Goal: Participate in discussion: Engage in conversation with other users on a specific topic

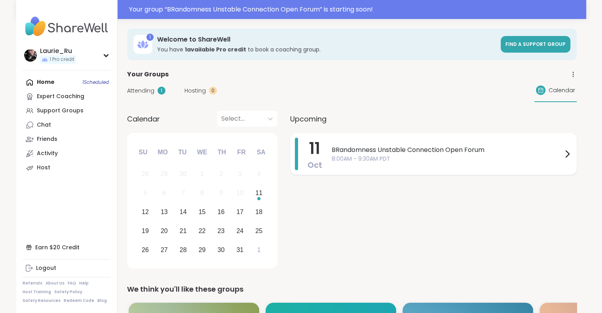
click at [440, 163] on div "BRandomness Unstable Connection Open Forum 8:00AM - 9:30AM PDT" at bounding box center [452, 154] width 240 height 32
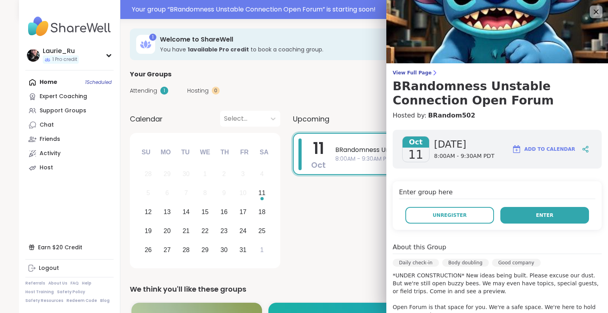
click at [517, 219] on button "Enter" at bounding box center [544, 215] width 89 height 17
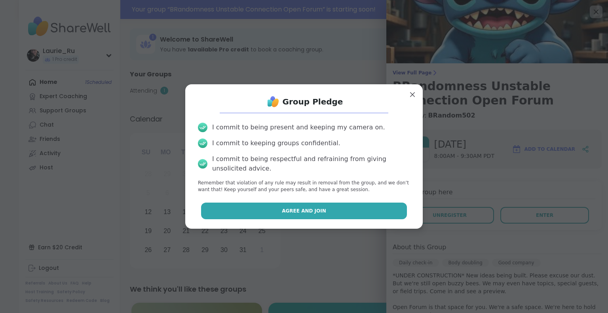
click at [310, 210] on span "Agree and Join" at bounding box center [304, 210] width 44 height 7
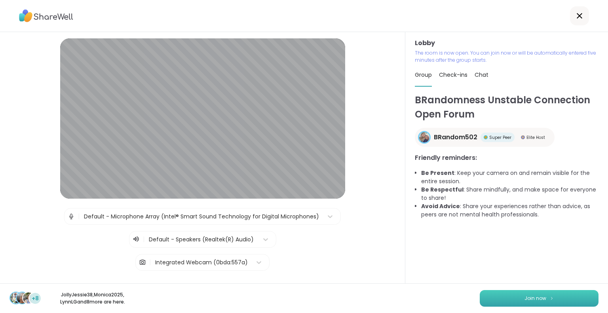
click at [570, 298] on button "Join now" at bounding box center [539, 298] width 119 height 17
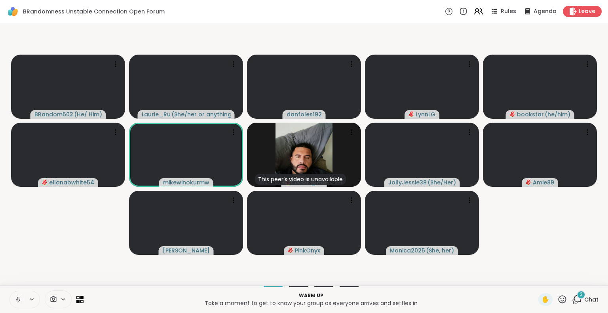
click at [19, 296] on icon at bounding box center [18, 299] width 7 height 7
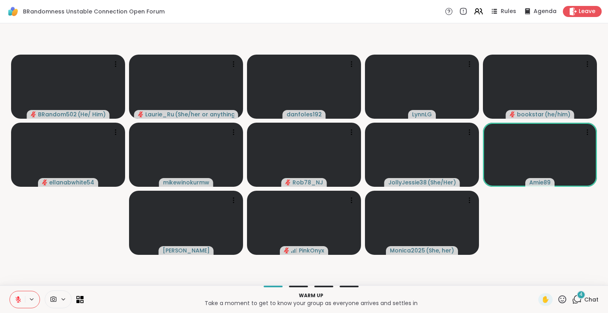
click at [575, 299] on icon at bounding box center [577, 300] width 10 height 10
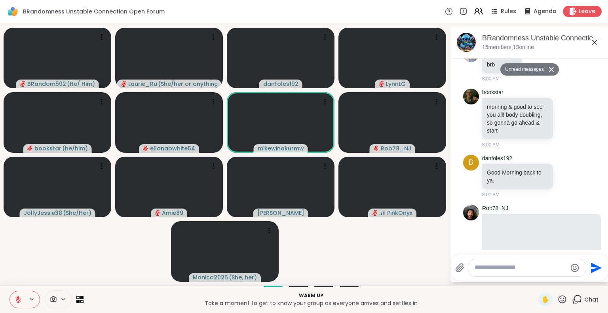
scroll to position [39, 0]
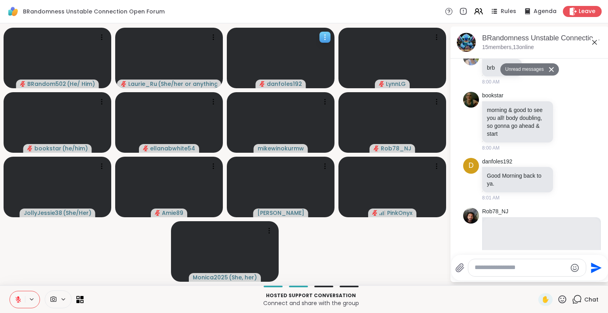
click at [327, 37] on icon at bounding box center [325, 37] width 8 height 8
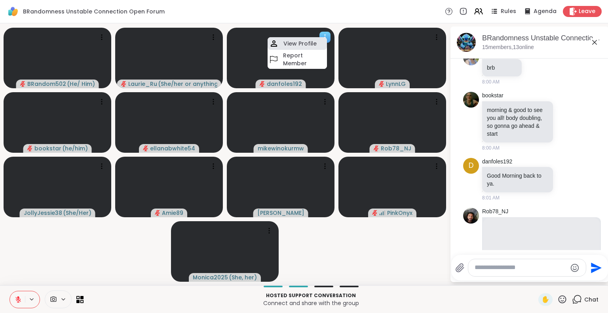
click at [308, 40] on h4 "View Profile" at bounding box center [299, 44] width 33 height 8
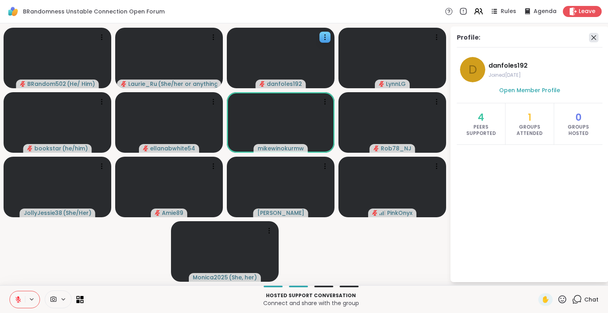
click at [594, 40] on icon at bounding box center [594, 38] width 10 height 10
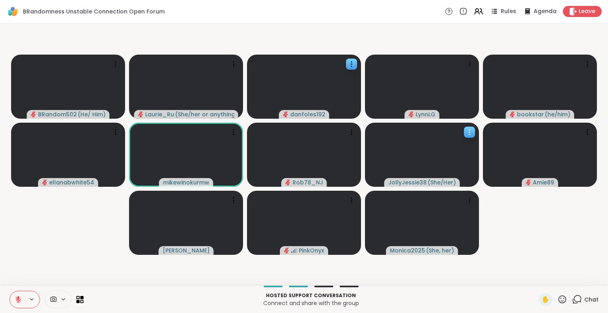
click at [469, 130] on icon at bounding box center [470, 132] width 8 height 8
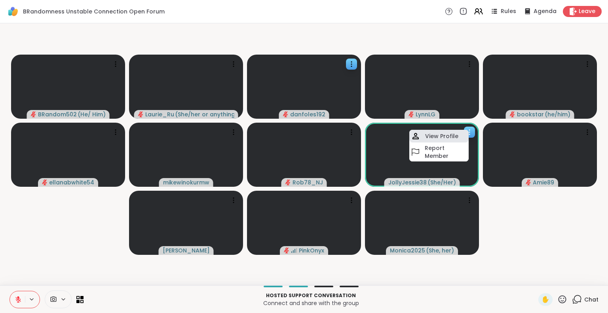
click at [443, 134] on h4 "View Profile" at bounding box center [441, 136] width 33 height 8
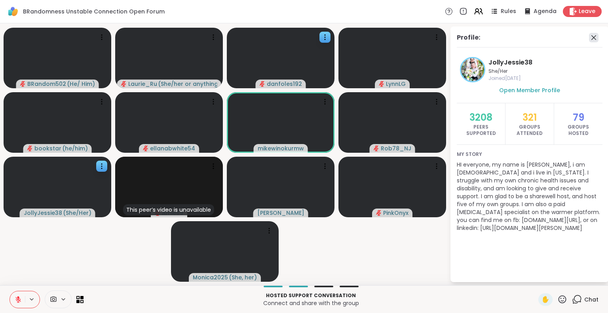
click at [595, 37] on icon at bounding box center [594, 38] width 10 height 10
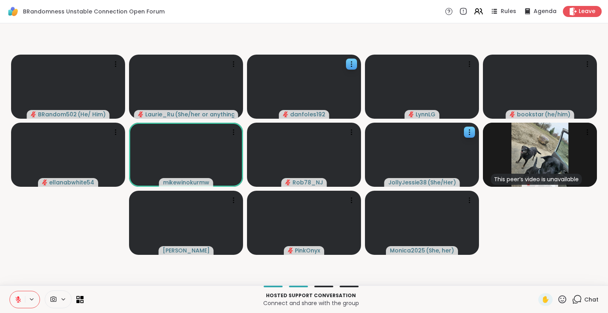
click at [572, 302] on icon at bounding box center [577, 300] width 10 height 10
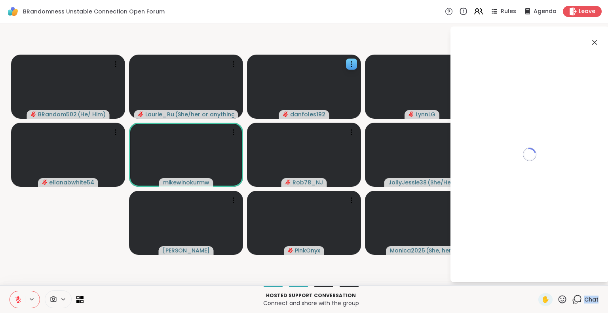
click at [572, 302] on icon at bounding box center [577, 300] width 10 height 10
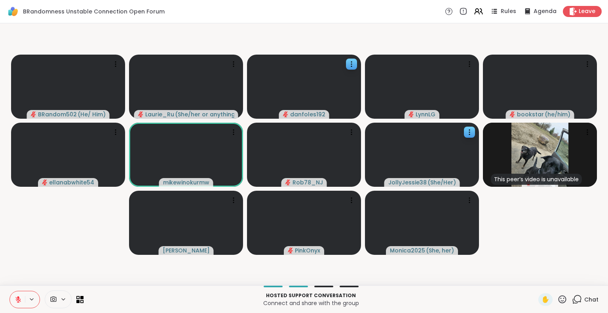
click at [572, 297] on icon at bounding box center [577, 300] width 10 height 10
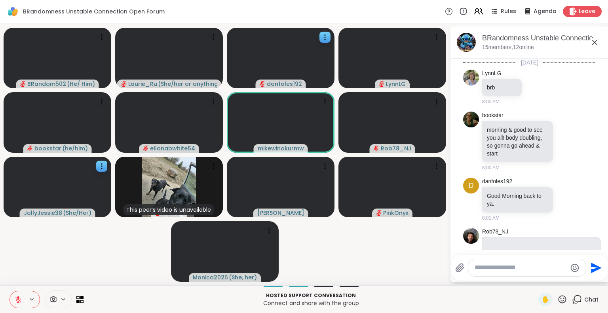
scroll to position [168, 0]
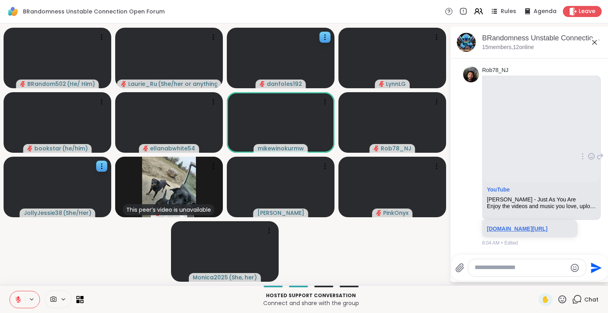
click at [525, 226] on link "youtu.be/FkKPw9kiRrM?si=WnBWTyK-EVpAaakX" at bounding box center [517, 229] width 61 height 6
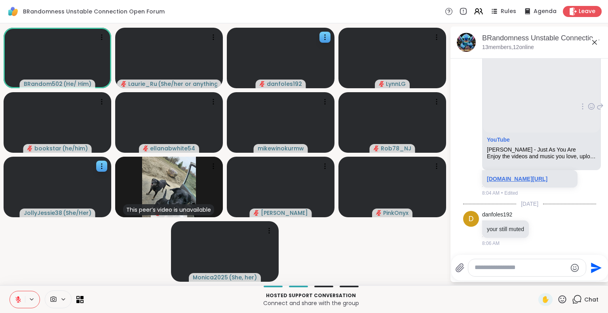
scroll to position [218, 0]
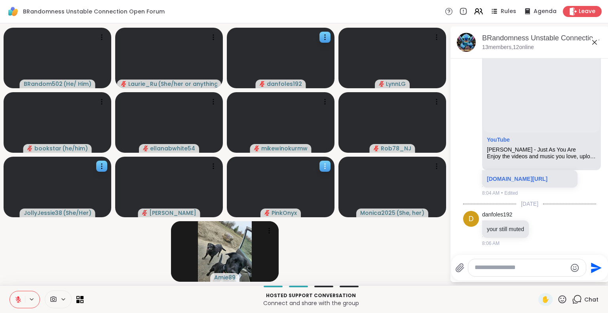
click at [302, 191] on video at bounding box center [281, 187] width 108 height 61
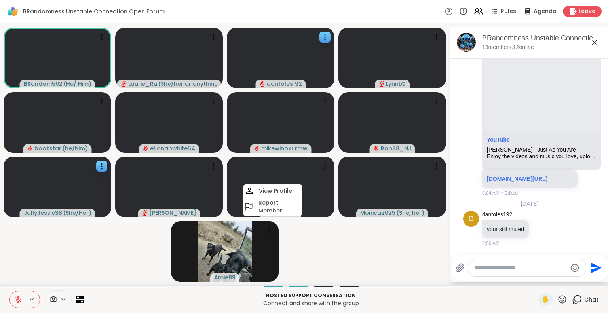
scroll to position [369, 0]
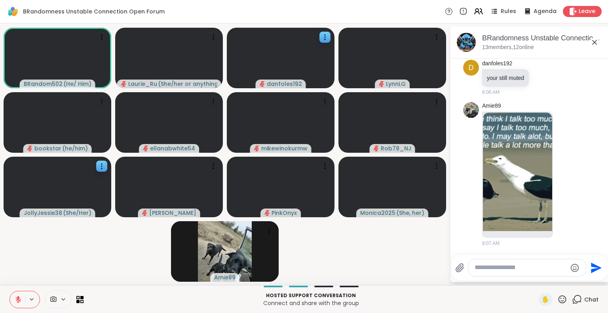
click at [321, 264] on video-player-container "BRandom502 ( He/ Him ) Laurie_Ru ( She/her or anything else ) danfoles192 LynnL…" at bounding box center [225, 155] width 440 height 256
click at [532, 188] on img at bounding box center [517, 171] width 69 height 119
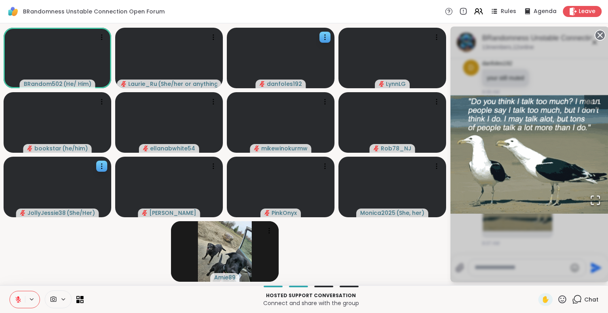
click at [597, 32] on circle at bounding box center [600, 35] width 10 height 10
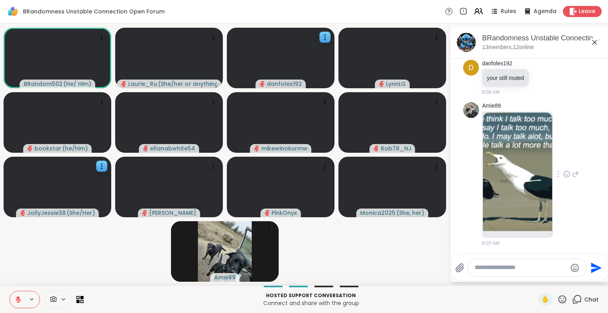
click at [563, 174] on icon at bounding box center [566, 174] width 7 height 8
click at [565, 233] on div "Amie89 8:07 AM" at bounding box center [530, 174] width 97 height 145
click at [577, 266] on icon "Emoji picker" at bounding box center [575, 268] width 10 height 10
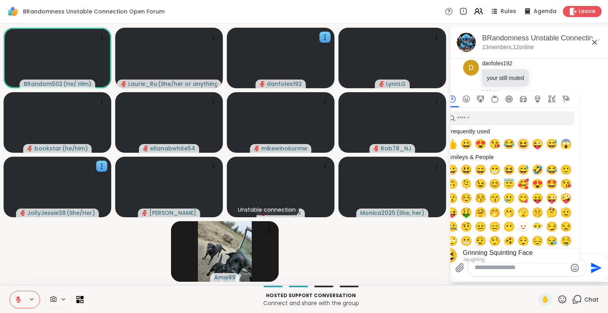
click at [524, 144] on span "😆" at bounding box center [523, 144] width 12 height 11
type textarea "**"
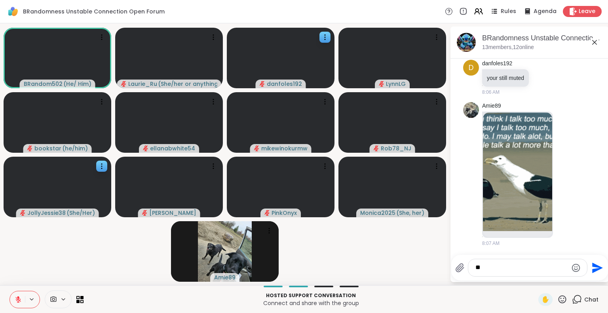
click at [593, 267] on icon "Send" at bounding box center [597, 268] width 11 height 11
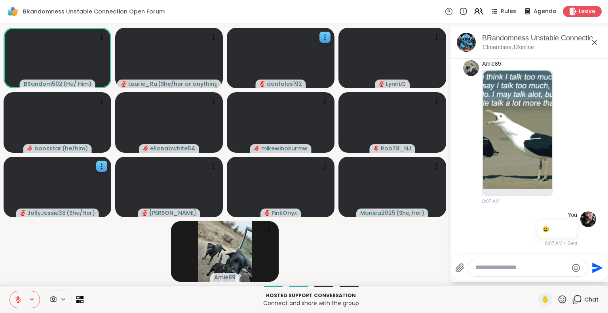
click at [593, 267] on icon "Send" at bounding box center [597, 268] width 11 height 11
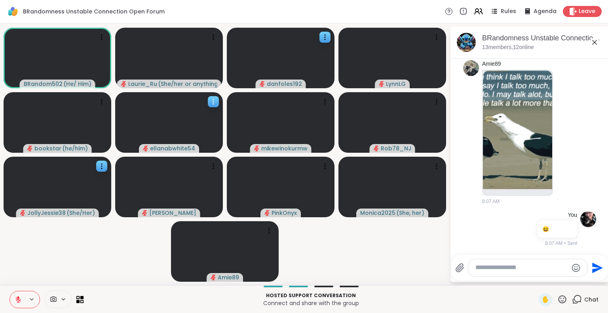
click at [213, 99] on icon at bounding box center [213, 99] width 1 height 1
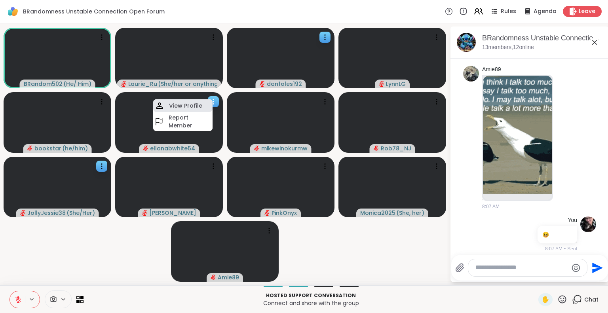
scroll to position [422, 0]
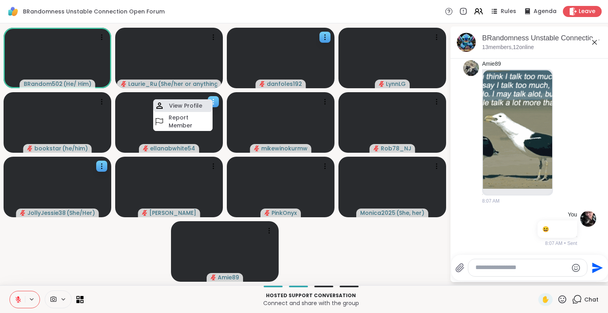
click at [186, 105] on h4 "View Profile" at bounding box center [185, 106] width 33 height 8
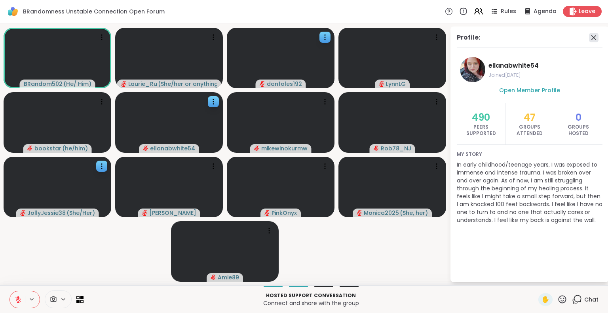
click at [594, 38] on icon at bounding box center [594, 38] width 10 height 10
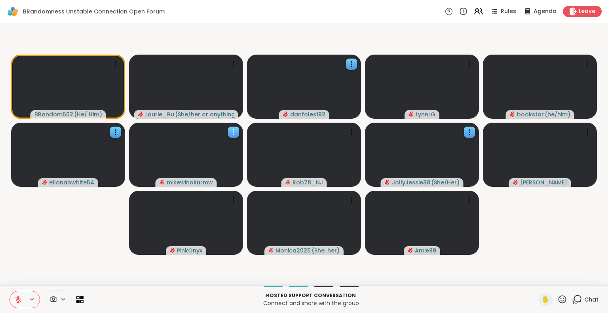
click at [188, 164] on video at bounding box center [186, 155] width 114 height 64
click at [80, 227] on video-player-container "BRandom502 ( He/ Him ) Laurie_Ru ( She/her or anything else ) danfoles192 LynnL…" at bounding box center [304, 155] width 599 height 256
click at [441, 201] on video at bounding box center [422, 223] width 114 height 64
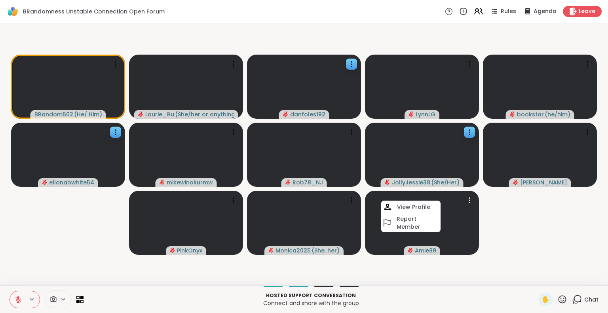
click at [501, 235] on video-player-container "BRandom502 ( He/ Him ) Laurie_Ru ( She/her or anything else ) danfoles192 LynnL…" at bounding box center [304, 155] width 599 height 256
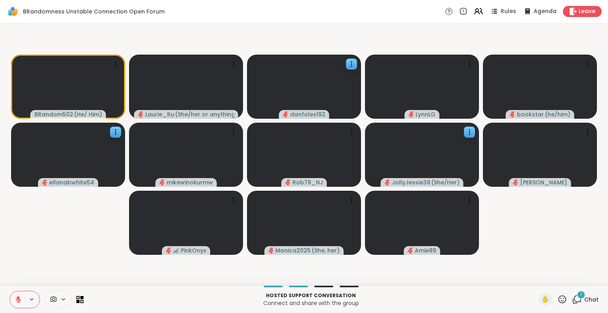
click at [577, 298] on div "1" at bounding box center [581, 295] width 9 height 9
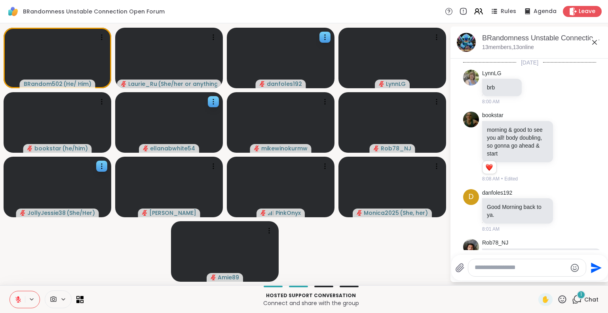
scroll to position [499, 0]
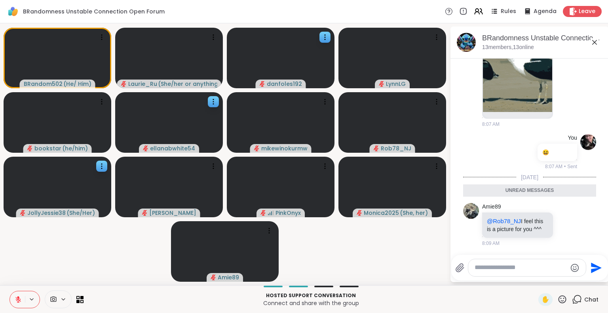
click at [400, 260] on video-player-container "BRandom502 ( He/ Him ) Laurie_Ru ( She/her or anything else ) danfoles192 LynnL…" at bounding box center [225, 155] width 440 height 256
click at [595, 40] on icon at bounding box center [595, 43] width 10 height 10
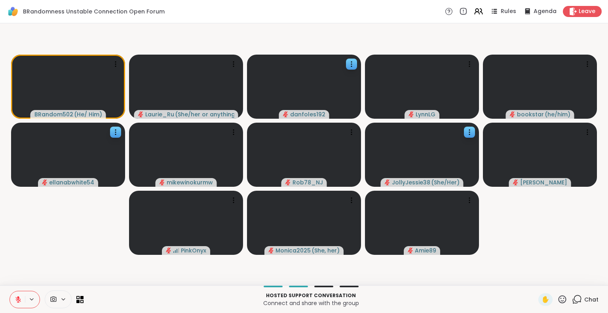
click at [574, 298] on icon at bounding box center [578, 298] width 8 height 7
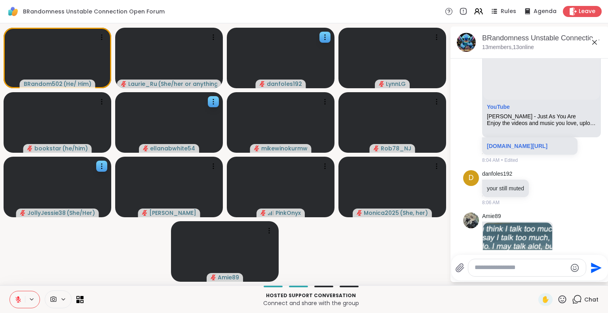
scroll to position [240, 0]
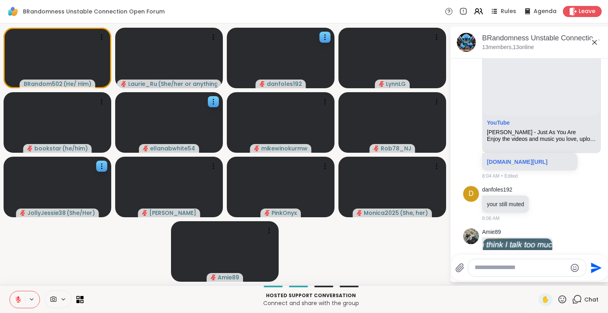
click at [594, 39] on icon at bounding box center [595, 43] width 10 height 10
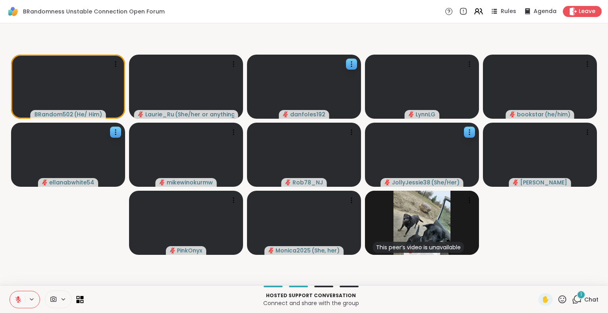
click at [573, 299] on icon at bounding box center [577, 300] width 10 height 10
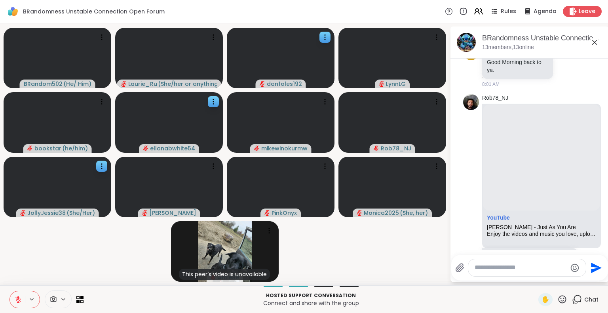
scroll to position [143, 0]
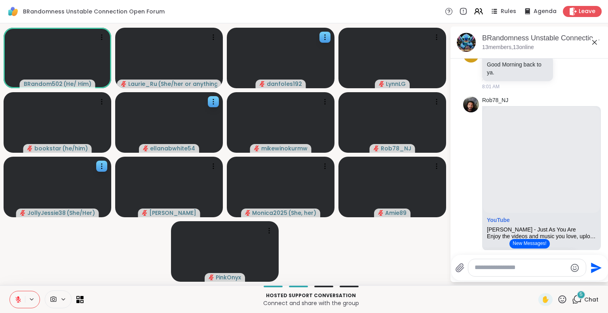
click at [559, 301] on icon at bounding box center [563, 299] width 8 height 8
click at [535, 278] on span "❤️" at bounding box center [539, 279] width 8 height 10
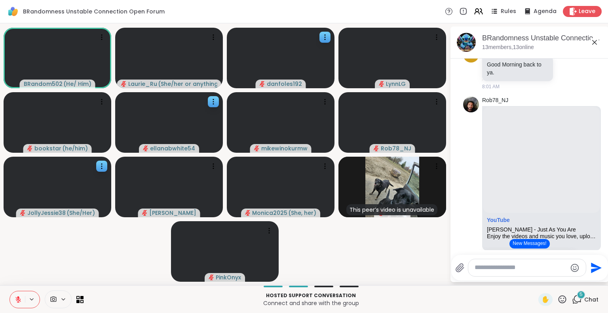
click at [572, 299] on icon at bounding box center [577, 300] width 10 height 10
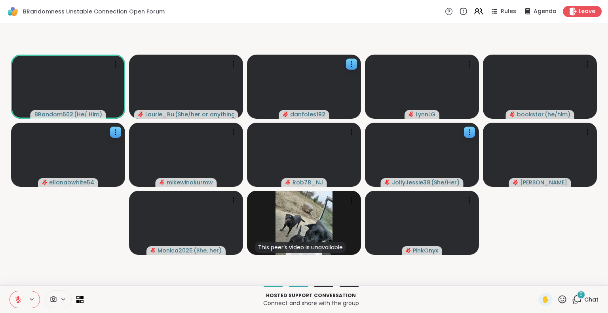
click at [572, 299] on icon at bounding box center [577, 300] width 10 height 10
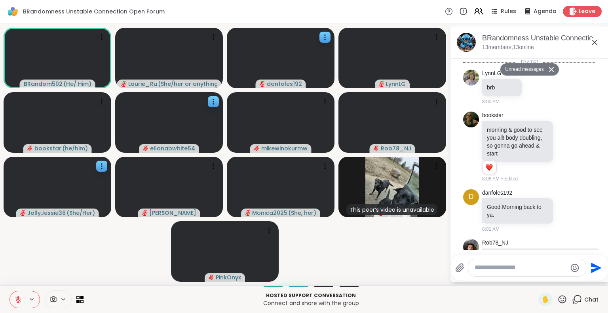
scroll to position [983, 0]
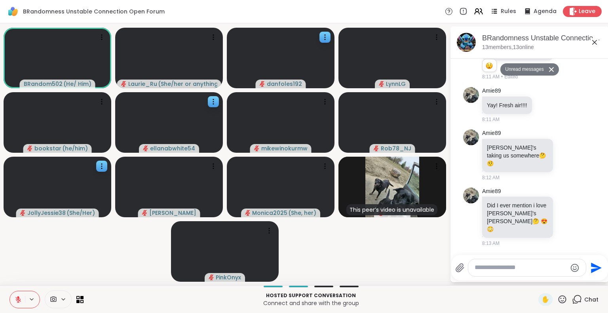
click at [549, 70] on icon at bounding box center [552, 69] width 6 height 5
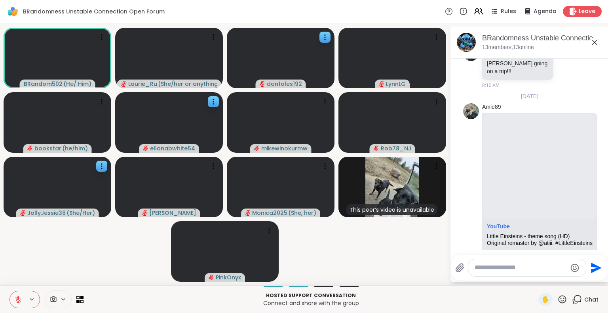
scroll to position [663, 0]
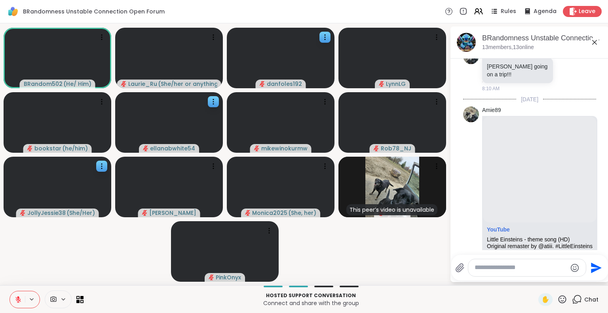
click at [596, 43] on icon at bounding box center [595, 43] width 10 height 10
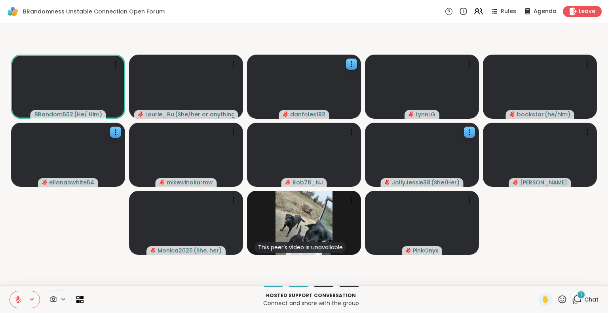
click at [547, 256] on video-player-container "BRandom502 ( He/ Him ) Laurie_Ru ( She/her or anything else ) danfoles192 LynnL…" at bounding box center [304, 155] width 599 height 256
click at [557, 299] on icon at bounding box center [562, 300] width 10 height 10
click at [570, 278] on span "🌟" at bounding box center [574, 279] width 8 height 10
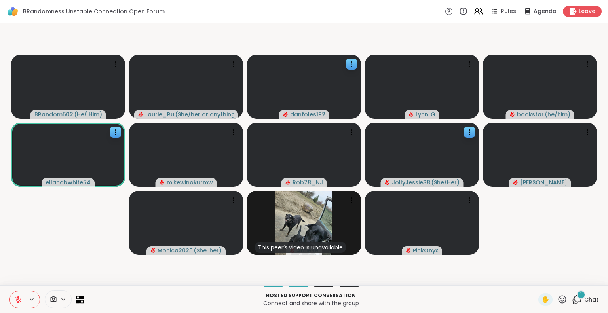
click at [80, 299] on icon at bounding box center [82, 298] width 4 height 4
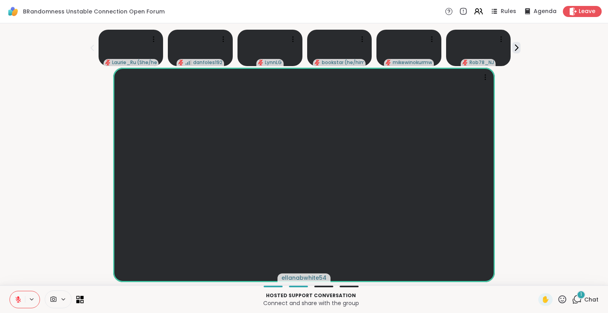
click at [80, 299] on icon at bounding box center [82, 298] width 4 height 4
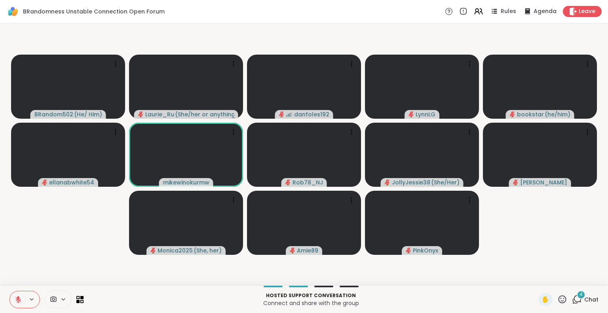
click at [557, 296] on icon at bounding box center [562, 300] width 10 height 10
click at [535, 280] on span "❤️" at bounding box center [539, 279] width 8 height 10
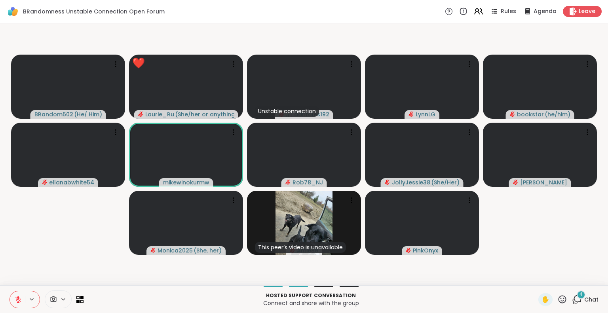
click at [559, 299] on icon at bounding box center [562, 300] width 10 height 10
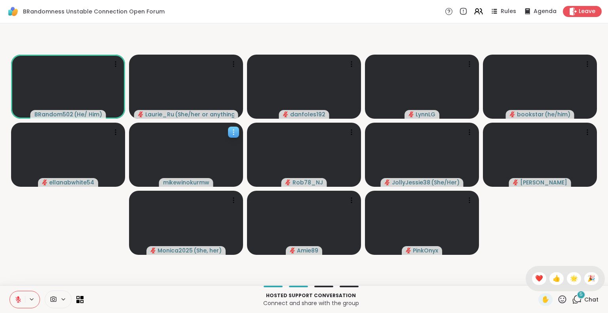
click at [235, 133] on icon at bounding box center [234, 132] width 8 height 8
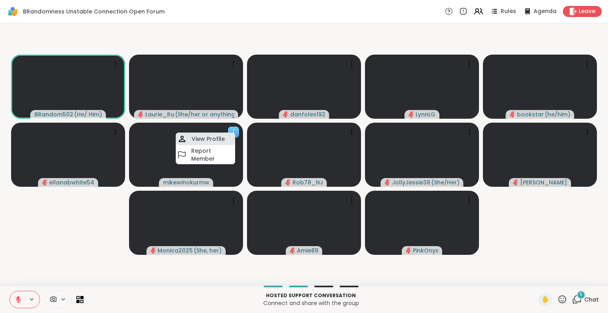
click at [214, 137] on h4 "View Profile" at bounding box center [208, 139] width 33 height 8
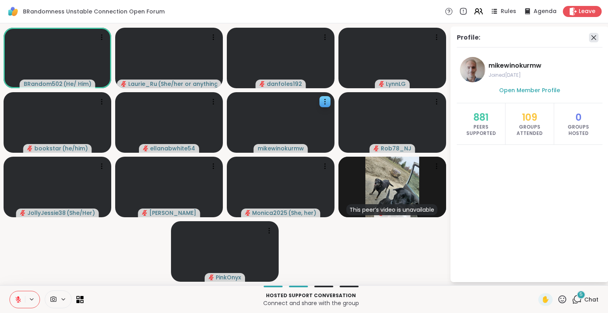
click at [593, 36] on icon at bounding box center [594, 38] width 10 height 10
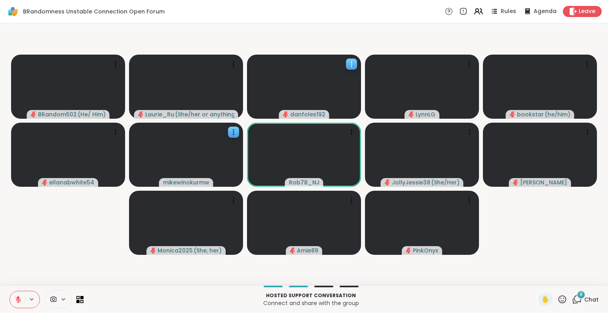
click at [355, 60] on icon at bounding box center [352, 64] width 8 height 8
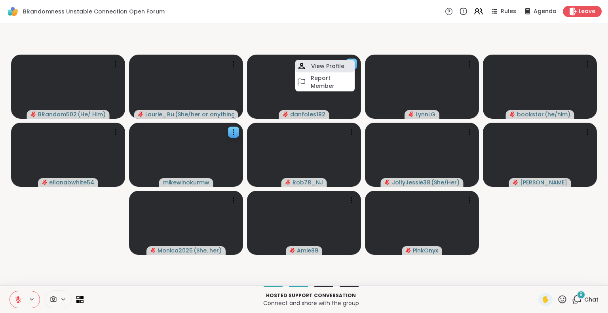
click at [335, 65] on h4 "View Profile" at bounding box center [327, 66] width 33 height 8
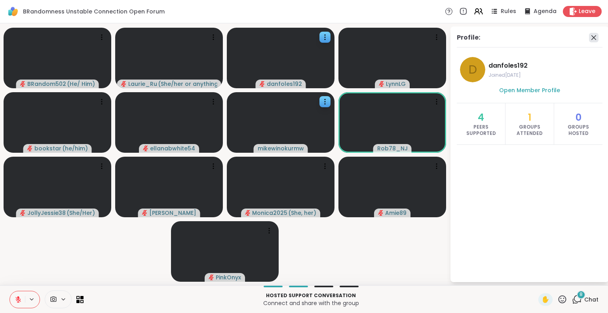
click at [592, 36] on icon at bounding box center [594, 37] width 5 height 5
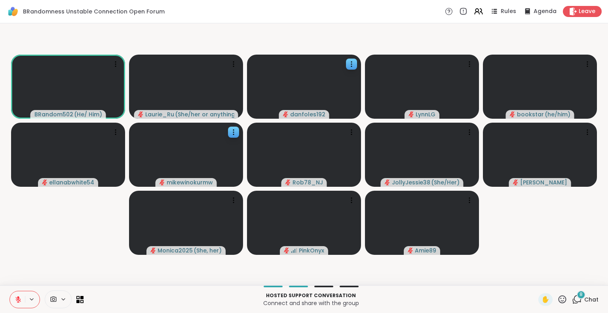
click at [572, 300] on icon at bounding box center [577, 300] width 10 height 10
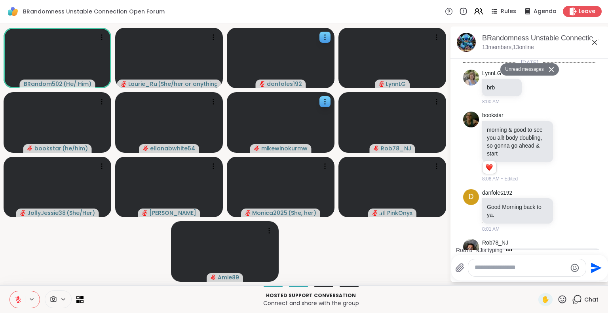
scroll to position [1957, 0]
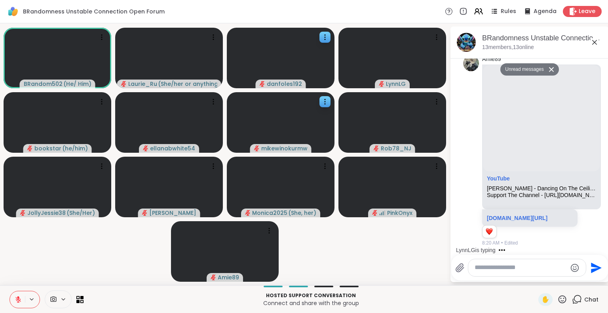
click at [595, 40] on icon at bounding box center [595, 43] width 10 height 10
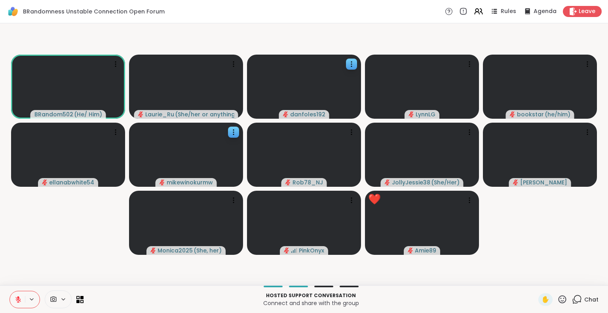
click at [17, 298] on icon at bounding box center [18, 300] width 6 height 6
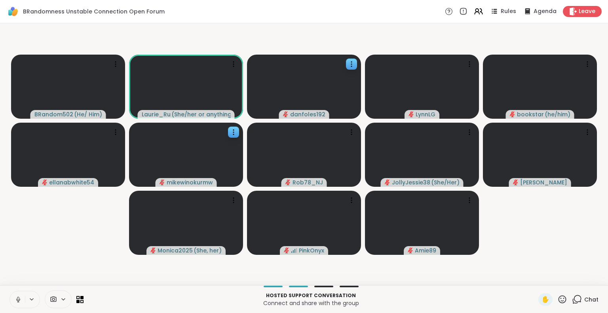
click at [17, 299] on icon at bounding box center [18, 299] width 2 height 4
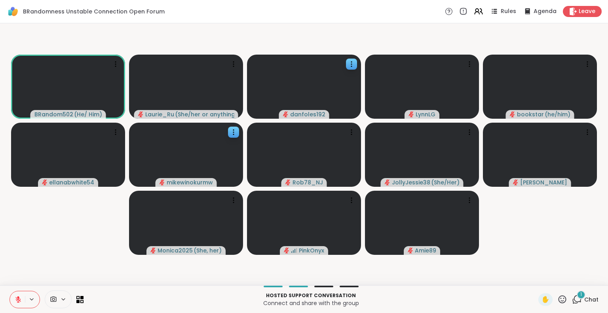
click at [573, 299] on icon at bounding box center [577, 300] width 10 height 10
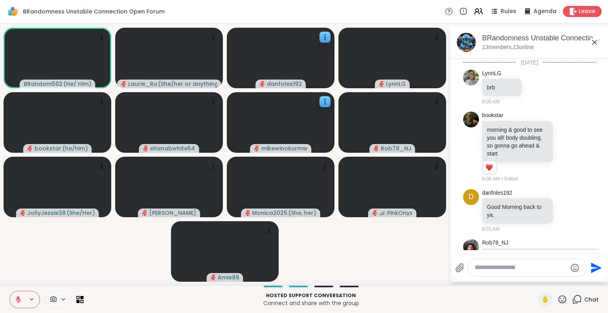
scroll to position [2062, 0]
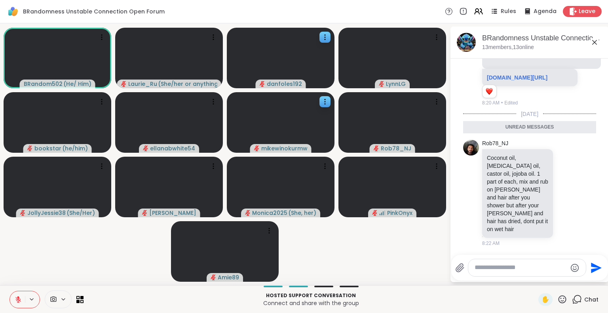
click at [586, 231] on li "Rob78_NJ Coconut oil, vitamin E oil, castor oil, jojoba oil. 1 part of each, mi…" at bounding box center [530, 194] width 144 height 114
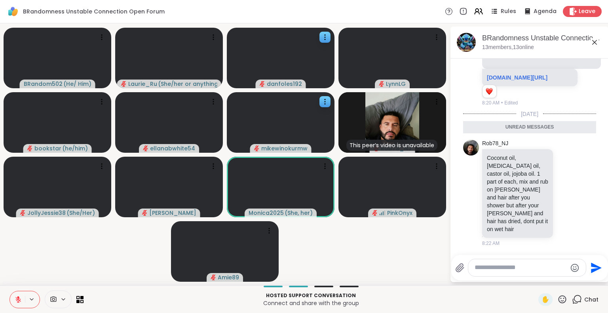
click at [595, 42] on icon at bounding box center [595, 43] width 10 height 10
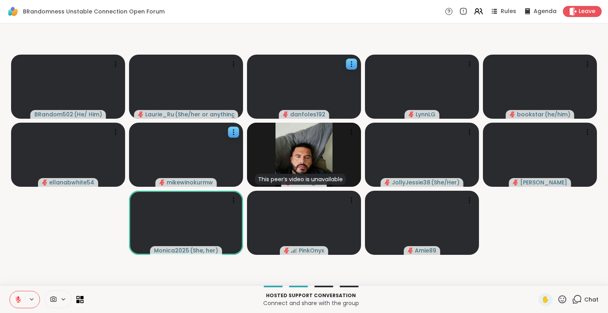
click at [567, 224] on video-player-container "BRandom502 ( He/ Him ) Laurie_Ru ( She/her or anything else ) danfoles192 LynnL…" at bounding box center [304, 155] width 599 height 256
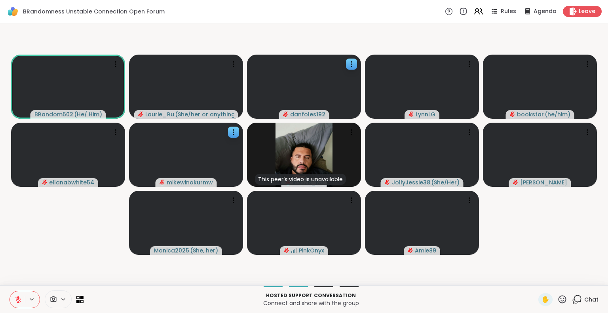
click at [557, 298] on icon at bounding box center [562, 300] width 10 height 10
click at [535, 277] on span "❤️" at bounding box center [539, 279] width 8 height 10
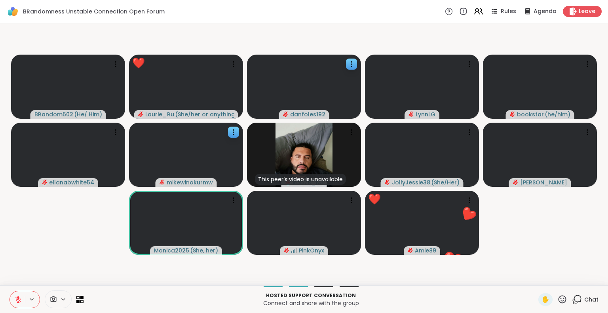
click at [557, 299] on icon at bounding box center [562, 300] width 10 height 10
click at [570, 279] on span "🌟" at bounding box center [574, 279] width 8 height 10
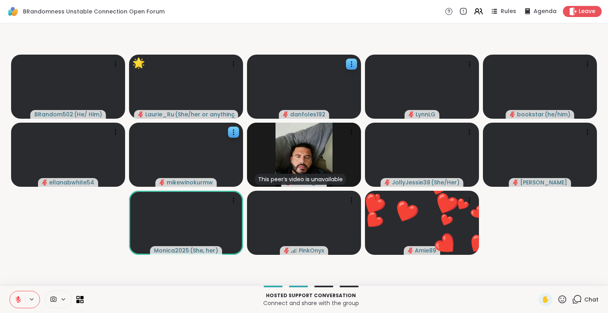
click at [18, 299] on icon at bounding box center [18, 299] width 7 height 7
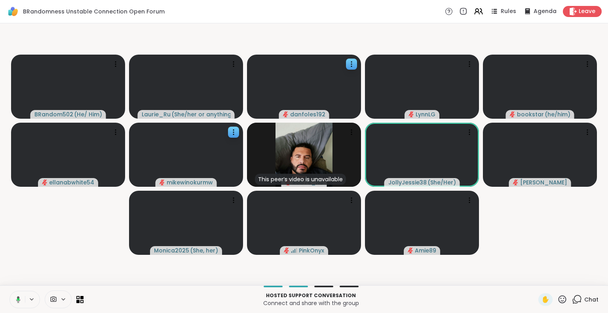
click at [18, 299] on icon at bounding box center [18, 300] width 2 height 2
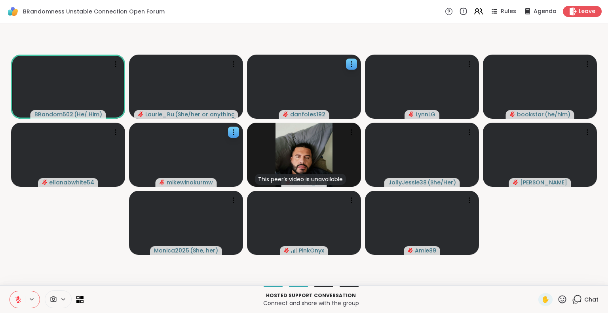
click at [83, 260] on video-player-container "BRandom502 ( He/ Him ) Laurie_Ru ( She/her or anything else ) danfoles192 LynnL…" at bounding box center [304, 155] width 599 height 256
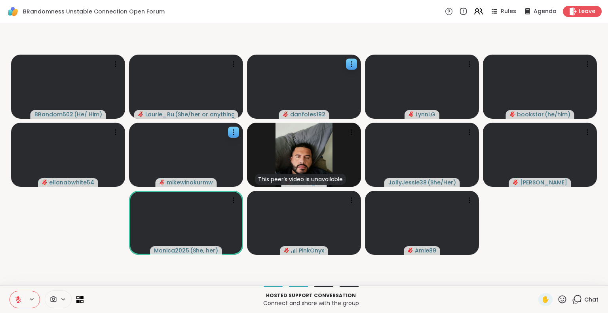
click at [550, 267] on video-player-container "BRandom502 ( He/ Him ) Laurie_Ru ( She/her or anything else ) danfoles192 LynnL…" at bounding box center [304, 155] width 599 height 256
click at [548, 268] on video-player-container "BRandom502 ( He/ Him ) Laurie_Ru ( She/her or anything else ) danfoles192 LynnL…" at bounding box center [304, 155] width 599 height 256
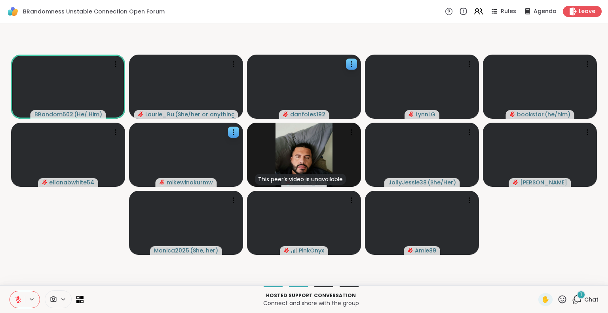
click at [550, 271] on video-player-container "BRandom502 ( He/ Him ) Laurie_Ru ( She/her or anything else ) danfoles192 LynnL…" at bounding box center [304, 155] width 599 height 256
click at [572, 297] on icon at bounding box center [577, 300] width 10 height 10
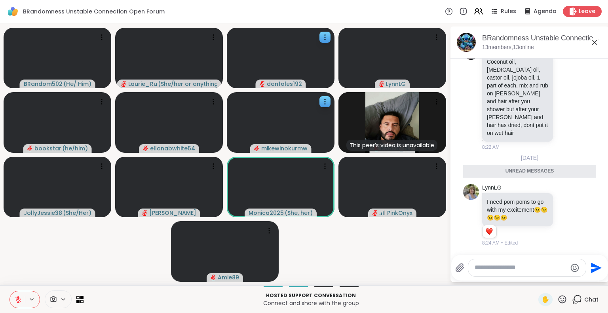
scroll to position [2139, 0]
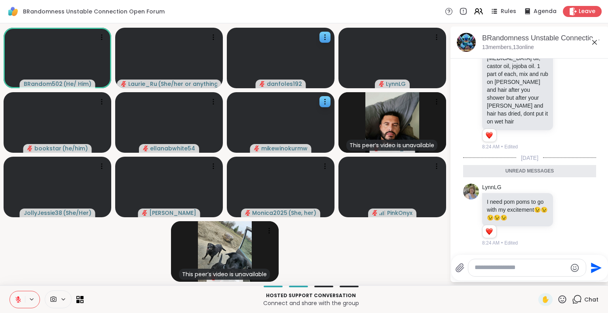
click at [557, 300] on icon at bounding box center [562, 300] width 10 height 10
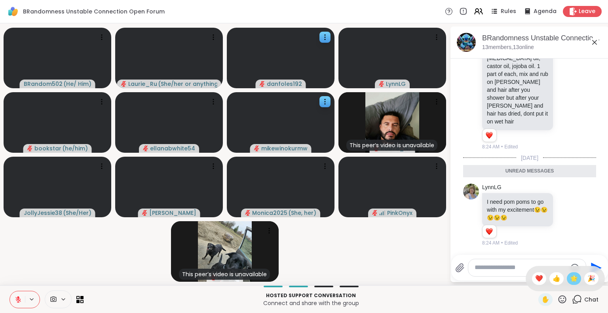
click at [570, 277] on span "🌟" at bounding box center [574, 279] width 8 height 10
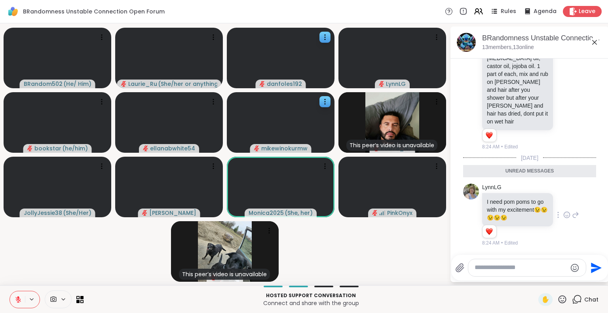
click at [563, 219] on icon at bounding box center [566, 215] width 7 height 8
click at [563, 206] on div "Select Reaction: Heart" at bounding box center [566, 202] width 7 height 7
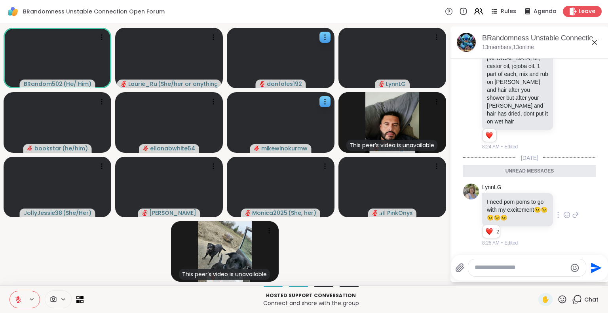
click at [596, 41] on icon at bounding box center [594, 42] width 5 height 5
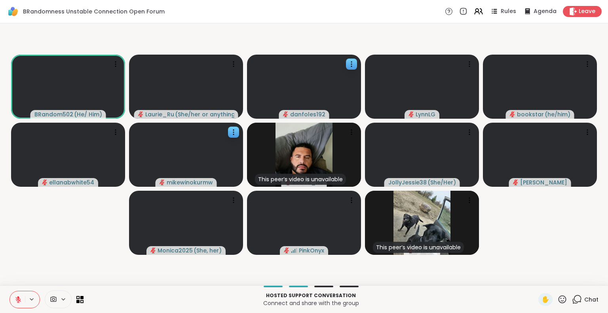
click at [542, 213] on video-player-container "BRandom502 ( He/ Him ) Laurie_Ru ( She/her or anything else ) danfoles192 LynnL…" at bounding box center [304, 155] width 599 height 256
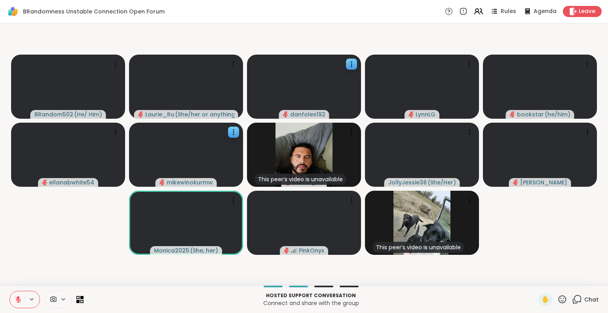
click at [535, 221] on video-player-container "BRandom502 ( He/ Him ) Laurie_Ru ( She/her or anything else ) danfoles192 LynnL…" at bounding box center [304, 155] width 599 height 256
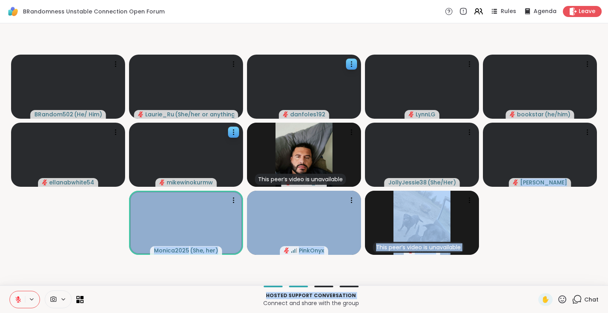
drag, startPoint x: 535, startPoint y: 221, endPoint x: 489, endPoint y: 299, distance: 90.2
click at [489, 299] on div "BRandomness Unstable Connection Open Forum Rules Agenda Leave BRandom502 ( He/ …" at bounding box center [304, 156] width 608 height 313
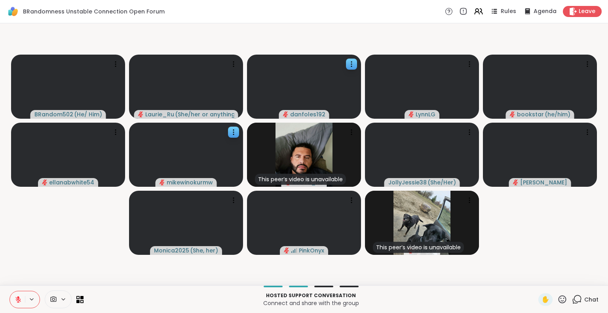
click at [545, 238] on video-player-container "BRandom502 ( He/ Him ) Laurie_Ru ( She/her or anything else ) danfoles192 LynnL…" at bounding box center [304, 155] width 599 height 256
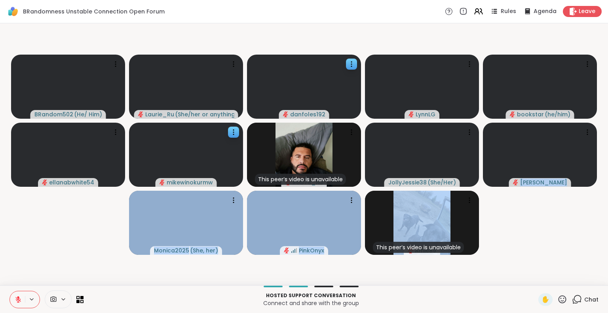
drag, startPoint x: 545, startPoint y: 238, endPoint x: 516, endPoint y: 283, distance: 53.9
click at [516, 283] on div "BRandom502 ( He/ Him ) Laurie_Ru ( She/her or anything else ) danfoles192 LynnL…" at bounding box center [304, 154] width 608 height 262
click at [533, 268] on video-player-container "BRandom502 ( He/ Him ) Laurie_Ru ( She/her or anything else ) danfoles192 LynnL…" at bounding box center [304, 155] width 599 height 256
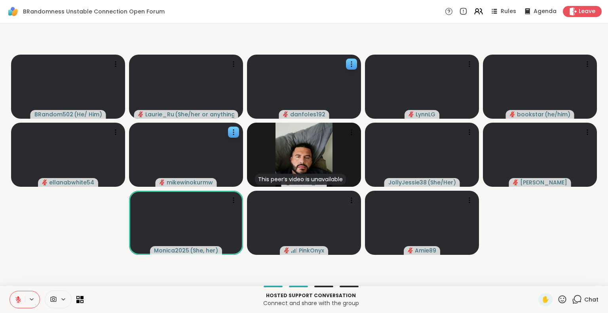
click at [91, 244] on video-player-container "BRandom502 ( He/ Him ) Laurie_Ru ( She/her or anything else ) danfoles192 LynnL…" at bounding box center [304, 155] width 599 height 256
click at [573, 301] on icon at bounding box center [577, 300] width 10 height 10
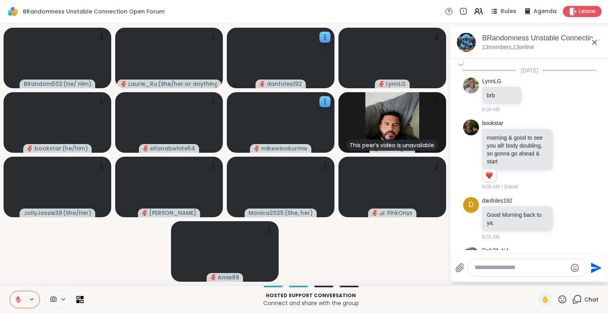
click at [573, 301] on icon at bounding box center [577, 300] width 10 height 10
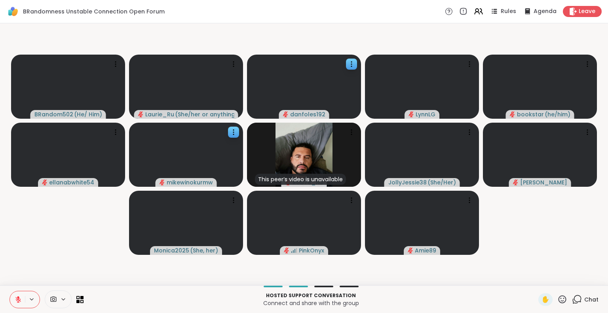
click at [573, 301] on icon at bounding box center [577, 300] width 10 height 10
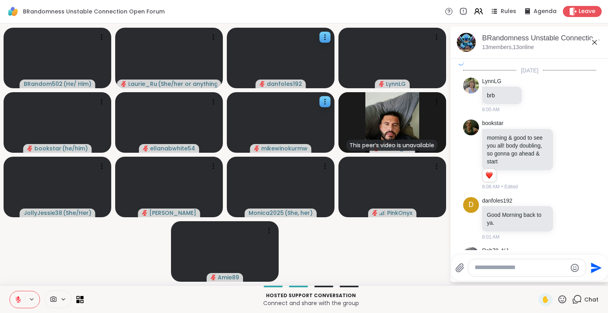
scroll to position [2344, 0]
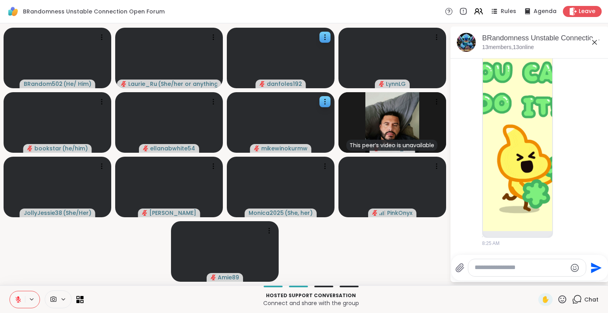
click at [602, 61] on html "BRandomness Unstable Connection Open Forum Rules Agenda Leave BRandom502 ( He/ …" at bounding box center [304, 156] width 608 height 313
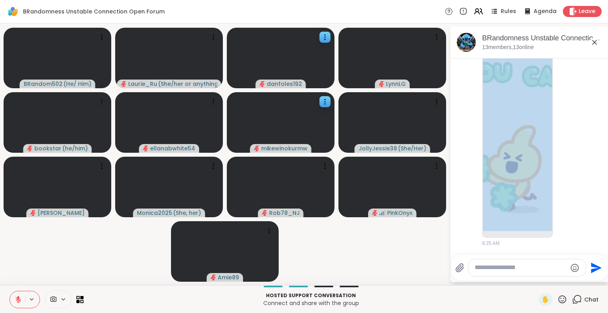
click at [602, 61] on html "BRandomness Unstable Connection Open Forum Rules Agenda Leave BRandom502 ( He/ …" at bounding box center [304, 156] width 608 height 313
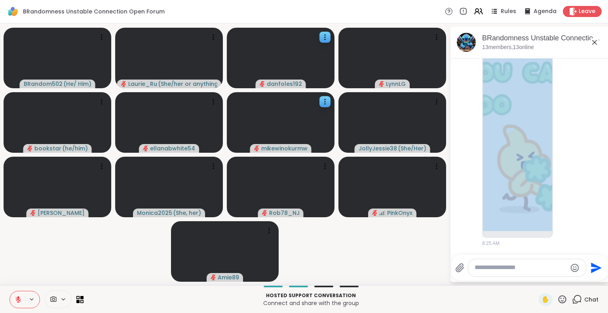
click at [602, 61] on html "BRandomness Unstable Connection Open Forum Rules Agenda Leave BRandom502 ( He/ …" at bounding box center [304, 156] width 608 height 313
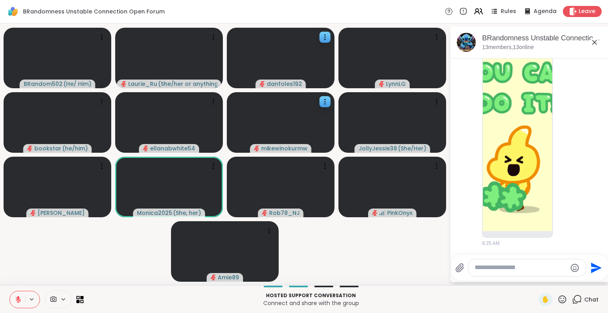
click at [596, 41] on icon at bounding box center [594, 42] width 5 height 5
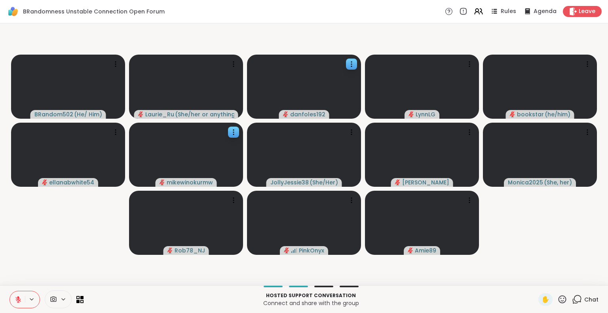
click at [573, 303] on icon at bounding box center [575, 301] width 5 height 5
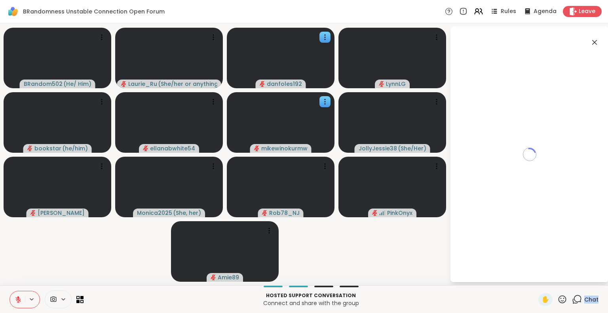
click at [573, 303] on icon at bounding box center [575, 301] width 5 height 5
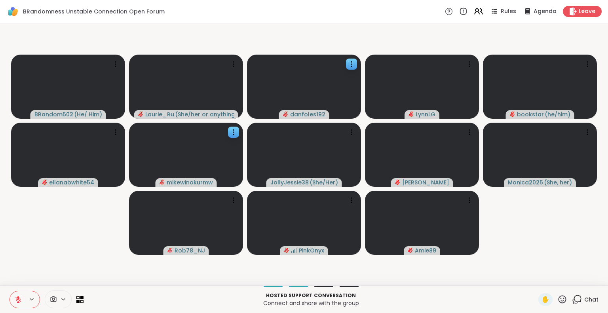
click at [573, 303] on icon at bounding box center [575, 301] width 5 height 5
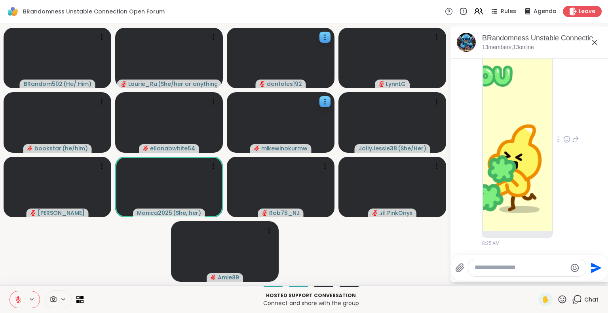
click at [572, 140] on icon at bounding box center [575, 140] width 7 height 10
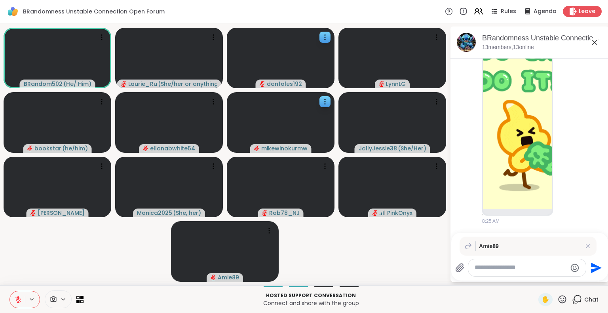
click at [512, 264] on textarea "Type your message" at bounding box center [521, 268] width 92 height 8
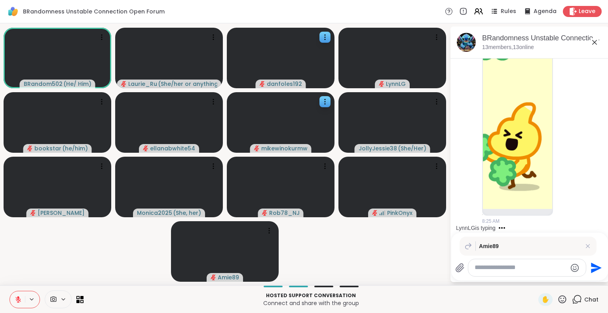
click at [574, 268] on icon "Emoji picker" at bounding box center [575, 268] width 10 height 10
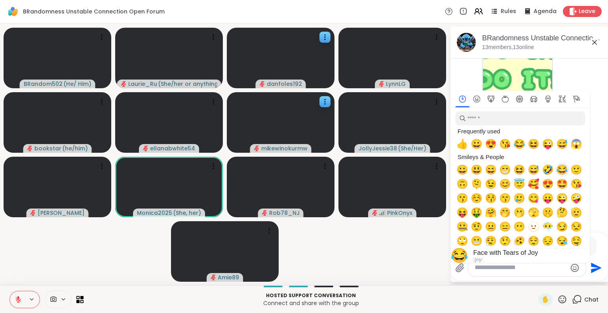
click at [562, 170] on span "😂" at bounding box center [562, 169] width 12 height 11
type textarea "**"
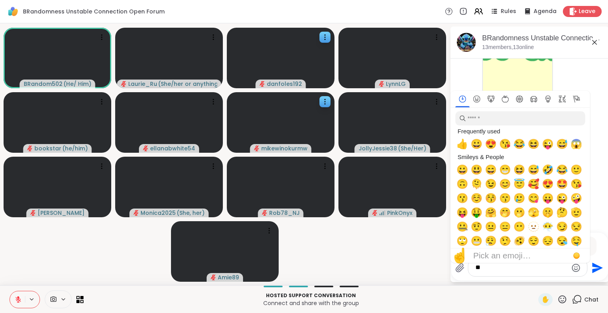
scroll to position [2434, 0]
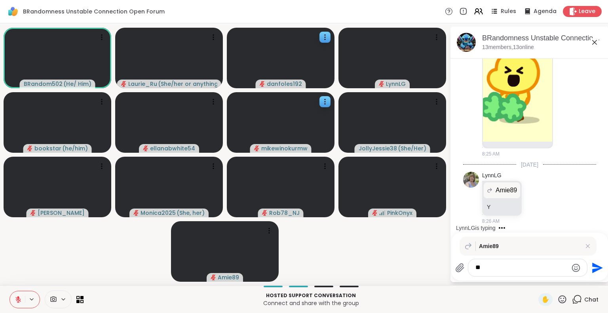
click at [595, 262] on icon "Send" at bounding box center [596, 268] width 13 height 13
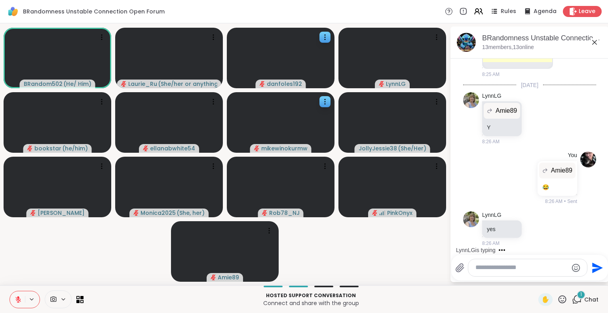
scroll to position [2513, 0]
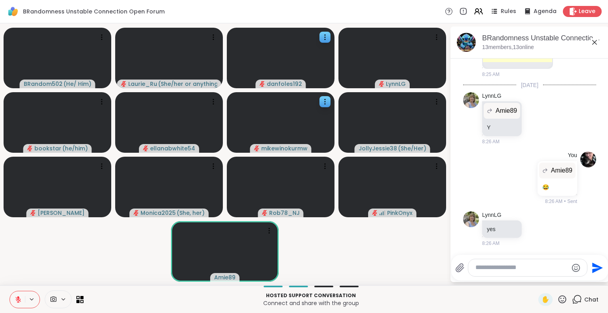
click at [597, 40] on icon at bounding box center [595, 43] width 10 height 10
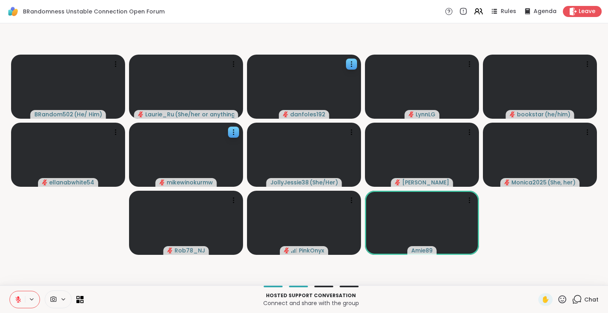
click at [559, 300] on icon at bounding box center [562, 300] width 10 height 10
click at [570, 279] on span "🌟" at bounding box center [574, 279] width 8 height 10
click at [573, 302] on icon at bounding box center [577, 300] width 10 height 10
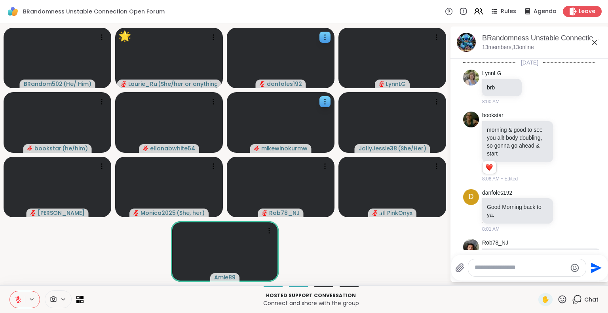
scroll to position [2505, 0]
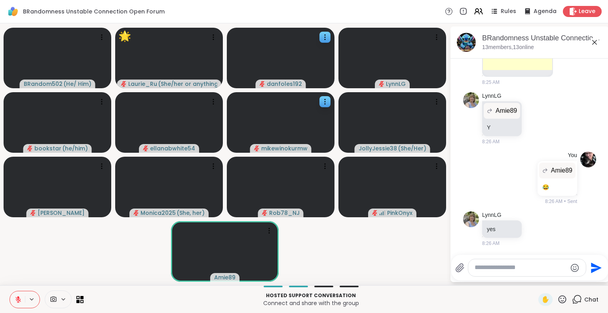
click at [572, 299] on icon at bounding box center [577, 300] width 10 height 10
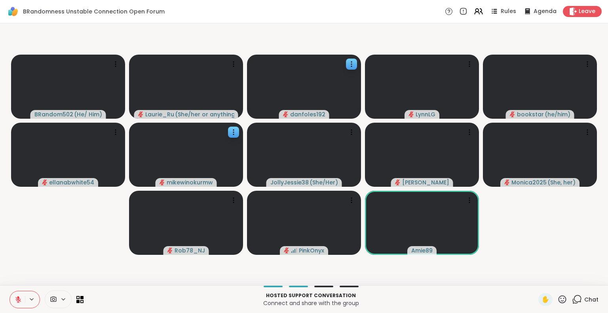
click at [557, 300] on icon at bounding box center [562, 300] width 10 height 10
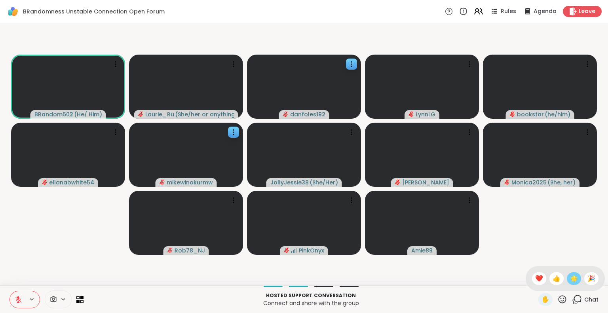
click at [570, 275] on span "🌟" at bounding box center [574, 279] width 8 height 10
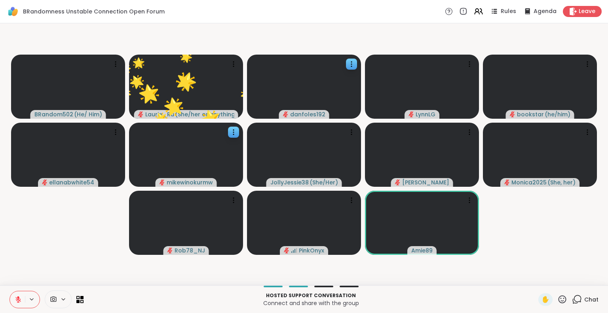
click at [557, 299] on icon at bounding box center [562, 300] width 10 height 10
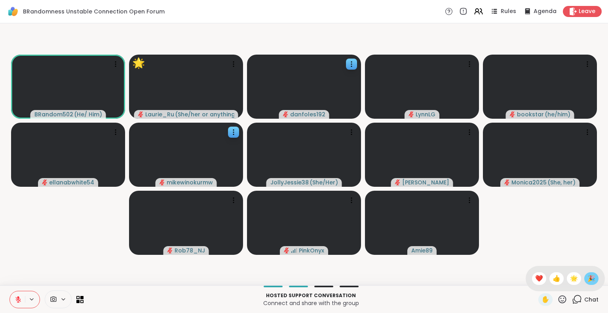
click at [588, 278] on span "🎉" at bounding box center [592, 279] width 8 height 10
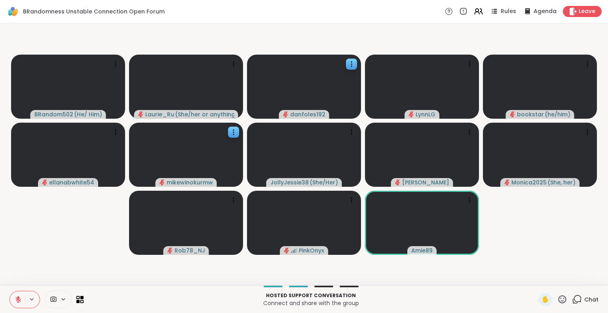
click at [546, 261] on video-player-container "BRandom502 ( He/ Him ) Laurie_Ru ( She/her or anything else ) danfoles192 LynnL…" at bounding box center [304, 155] width 599 height 256
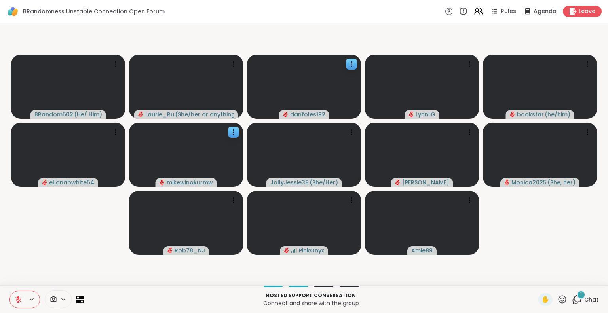
click at [572, 298] on icon at bounding box center [577, 300] width 10 height 10
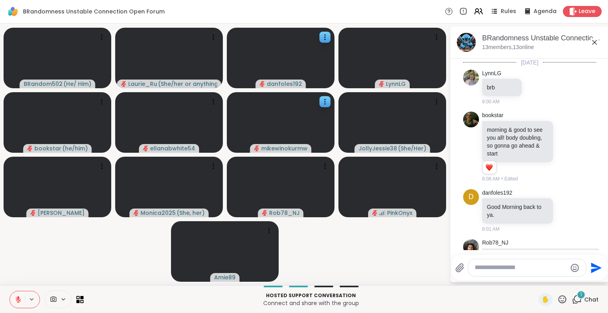
scroll to position [2603, 0]
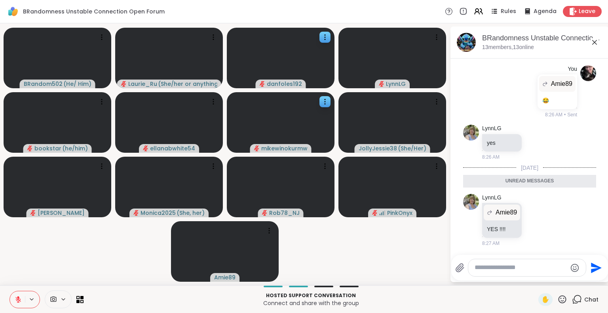
click at [574, 266] on icon "Emoji picker" at bounding box center [575, 268] width 8 height 8
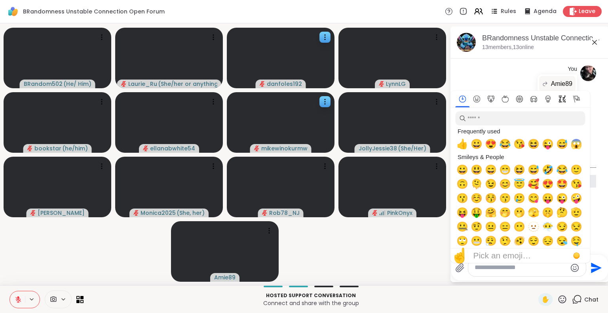
click at [561, 99] on icon "Symbols" at bounding box center [562, 98] width 7 height 7
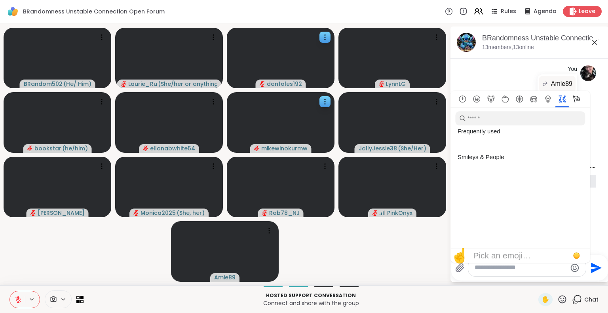
scroll to position [2306, 0]
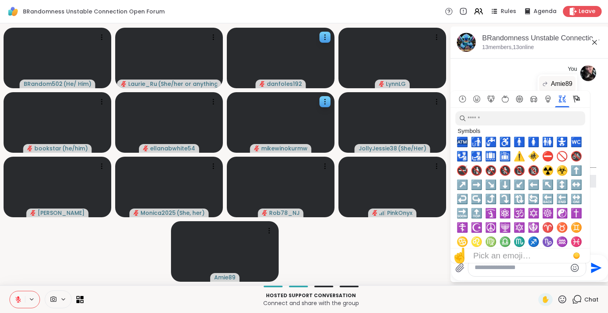
click at [574, 101] on icon "Flags" at bounding box center [576, 98] width 7 height 7
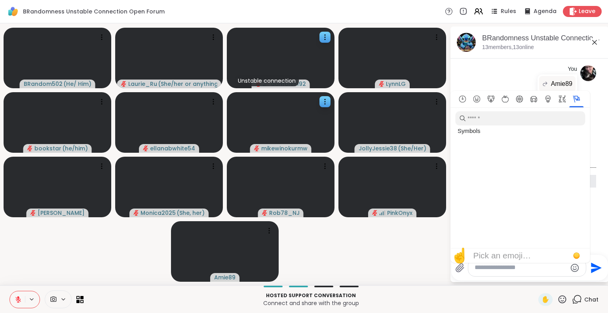
scroll to position [2674, 0]
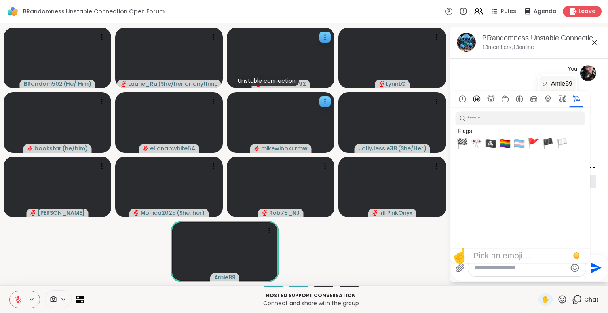
click at [475, 99] on icon "Smileys & People" at bounding box center [476, 98] width 7 height 7
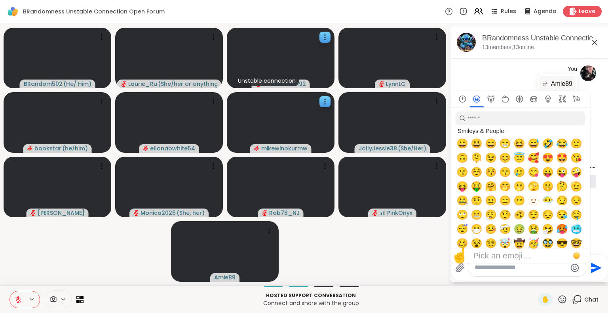
click at [475, 99] on icon "Smileys & People" at bounding box center [476, 98] width 7 height 7
click at [492, 97] on icon "Animals & Nature" at bounding box center [490, 98] width 7 height 7
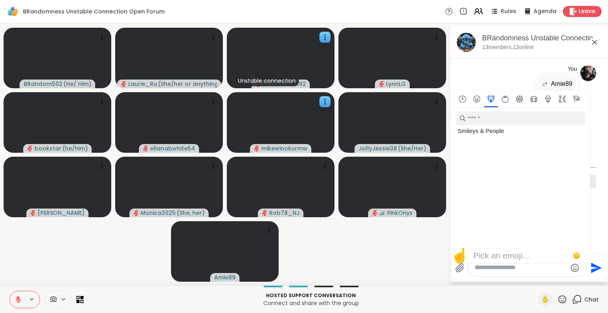
scroll to position [879, 0]
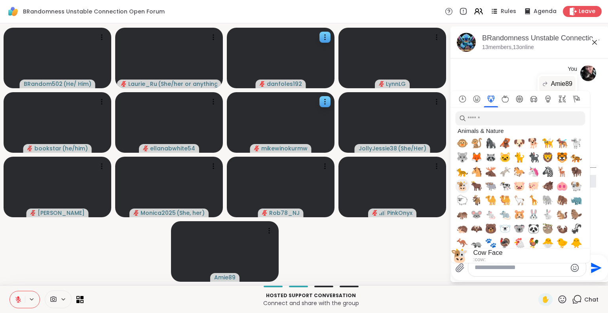
click at [464, 186] on span "🐮" at bounding box center [463, 186] width 12 height 11
type textarea "**"
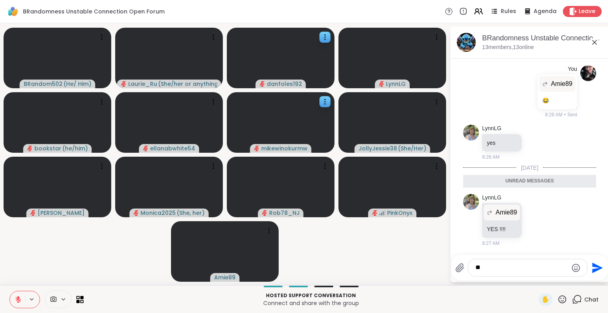
click at [597, 267] on icon "Send" at bounding box center [597, 268] width 11 height 11
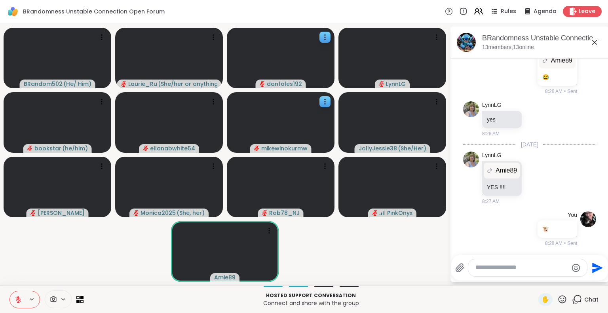
click at [597, 41] on icon at bounding box center [595, 43] width 10 height 10
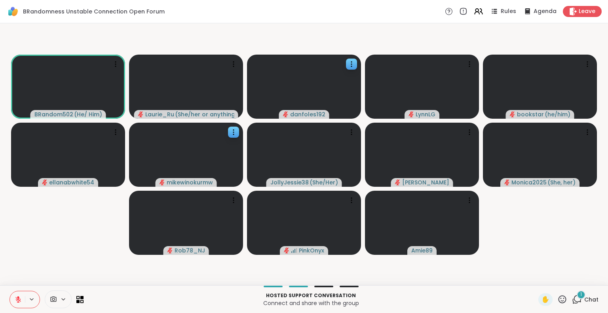
click at [577, 298] on div "1" at bounding box center [581, 295] width 9 height 9
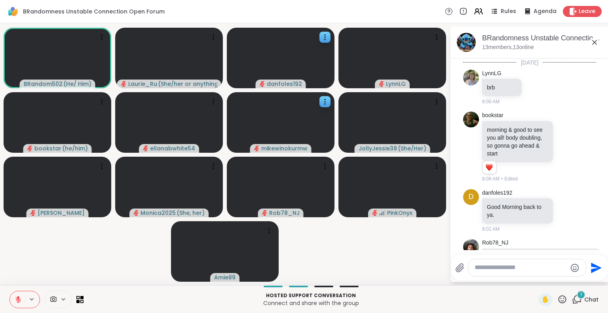
scroll to position [2840, 0]
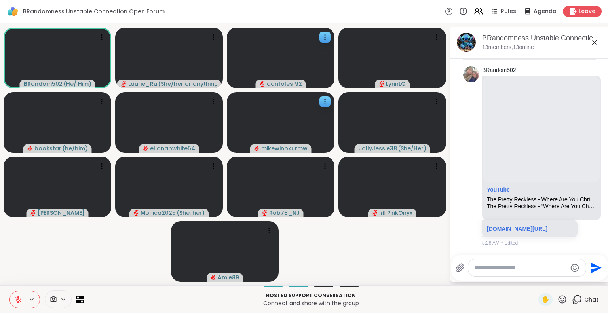
click at [597, 41] on icon at bounding box center [595, 43] width 10 height 10
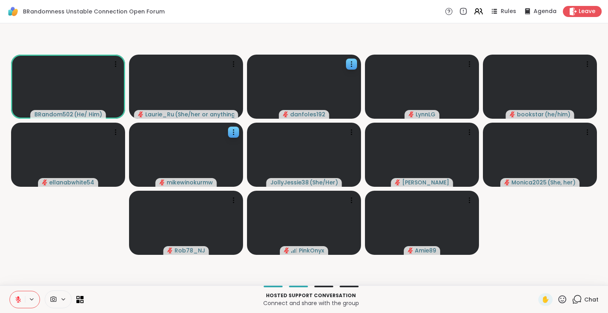
drag, startPoint x: 532, startPoint y: 221, endPoint x: 579, endPoint y: 211, distance: 48.2
click at [579, 211] on video-player-container "BRandom502 ( He/ Him ) Laurie_Ru ( She/her or anything else ) danfoles192 LynnL…" at bounding box center [304, 155] width 599 height 256
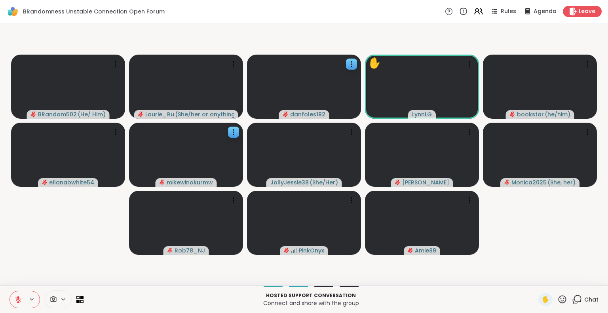
click at [559, 299] on icon at bounding box center [563, 299] width 8 height 8
click at [532, 274] on div "❤️" at bounding box center [539, 278] width 14 height 13
click at [19, 299] on icon at bounding box center [18, 297] width 2 height 3
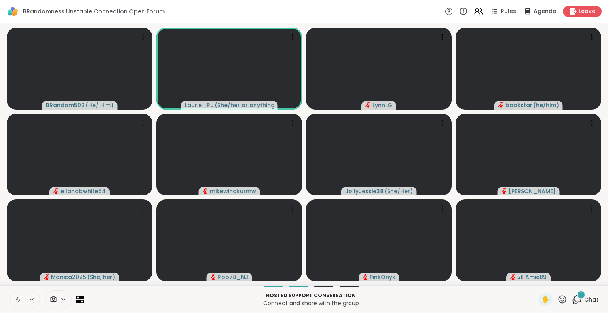
click at [19, 299] on icon at bounding box center [18, 299] width 2 height 4
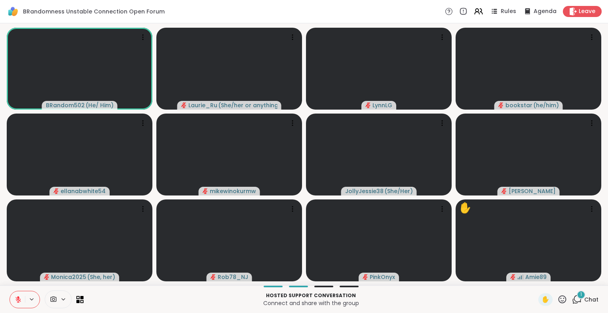
click at [572, 302] on icon at bounding box center [577, 300] width 10 height 10
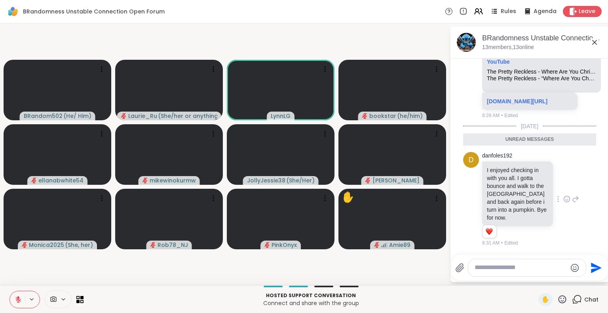
scroll to position [2948, 0]
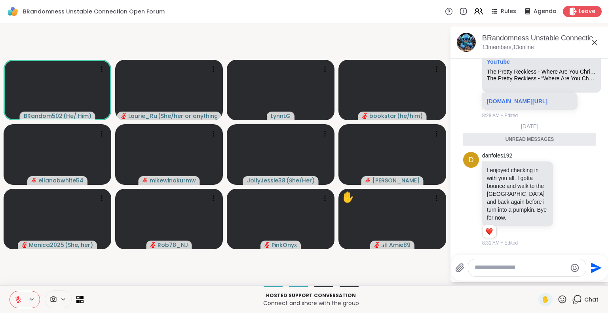
click at [598, 40] on icon at bounding box center [595, 43] width 10 height 10
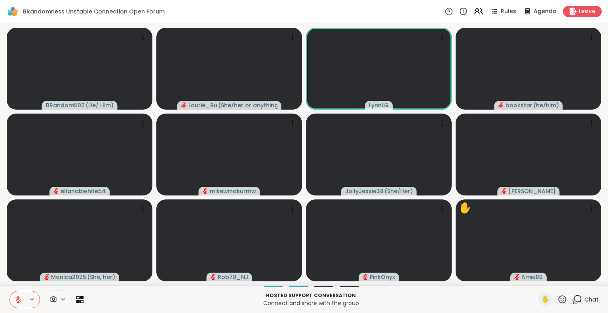
click at [557, 299] on icon at bounding box center [562, 300] width 10 height 10
click at [570, 279] on span "🌟" at bounding box center [574, 279] width 8 height 10
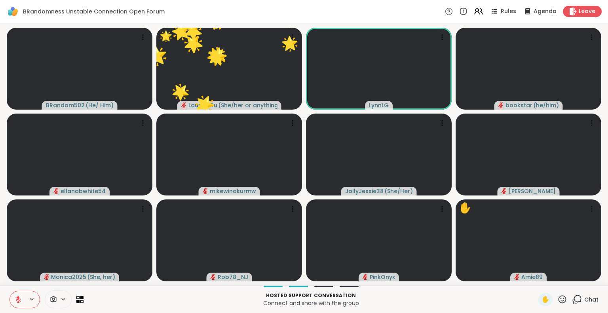
click at [559, 299] on icon at bounding box center [563, 299] width 8 height 8
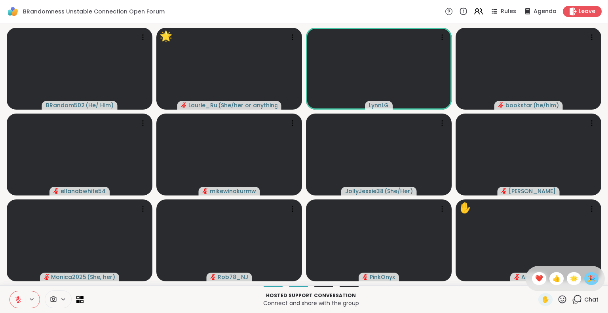
click at [584, 273] on div "🎉" at bounding box center [591, 278] width 14 height 13
click at [558, 299] on icon at bounding box center [562, 300] width 10 height 10
click at [553, 280] on span "👍" at bounding box center [557, 279] width 8 height 10
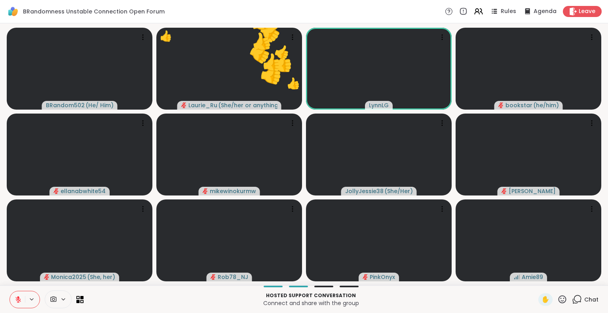
click at [559, 299] on icon at bounding box center [562, 300] width 10 height 10
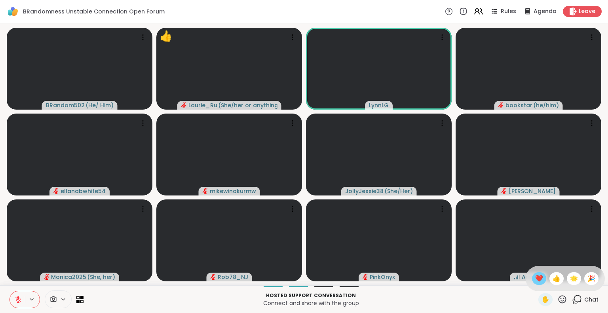
click at [535, 278] on span "❤️" at bounding box center [539, 279] width 8 height 10
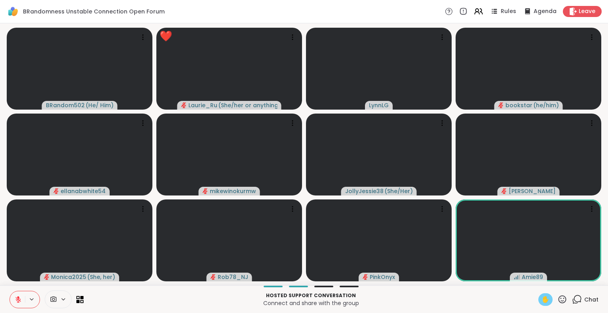
click at [542, 301] on span "✋" at bounding box center [546, 300] width 8 height 10
click at [559, 299] on icon at bounding box center [563, 299] width 8 height 8
click at [570, 277] on span "🌟" at bounding box center [574, 279] width 8 height 10
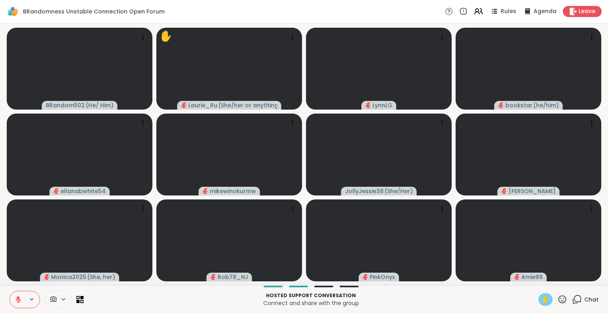
click at [542, 299] on span "✋" at bounding box center [546, 300] width 8 height 10
click at [572, 301] on icon at bounding box center [577, 300] width 10 height 10
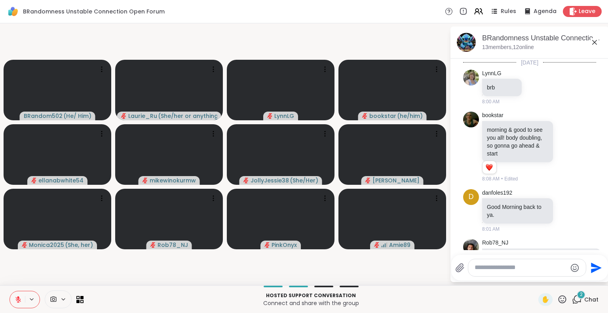
scroll to position [3193, 0]
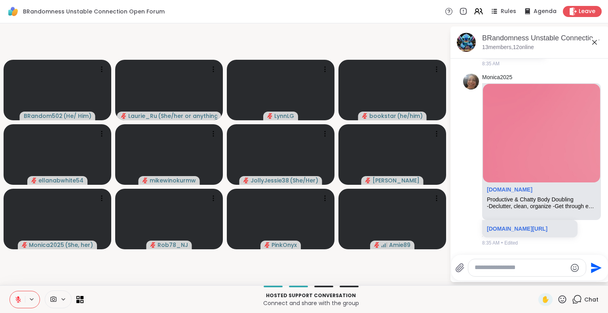
click at [496, 266] on textarea "Type your message" at bounding box center [521, 268] width 92 height 8
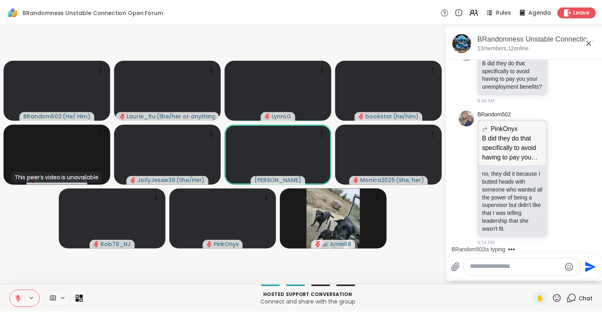
scroll to position [3527, 0]
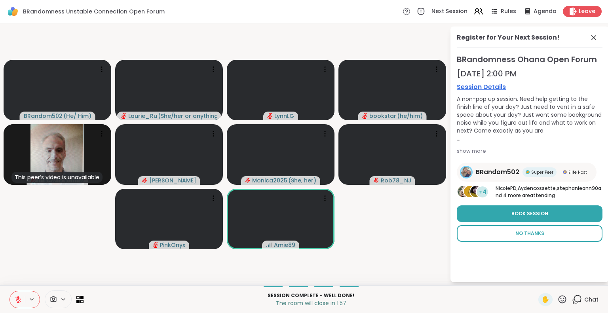
click at [536, 230] on span "No Thanks" at bounding box center [530, 233] width 29 height 7
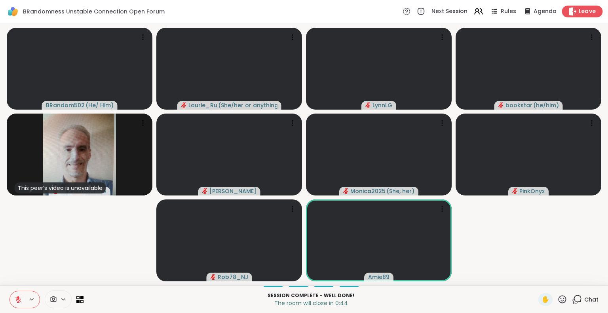
click at [580, 12] on span "Leave" at bounding box center [587, 12] width 17 height 8
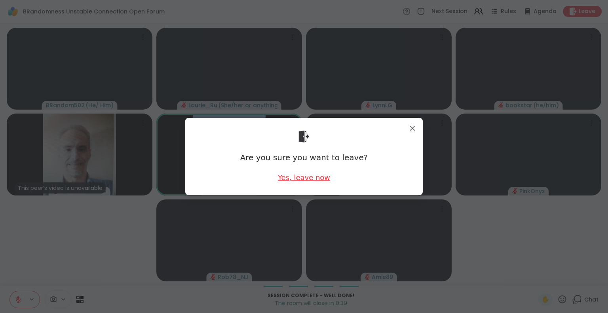
click at [306, 182] on div "Yes, leave now" at bounding box center [304, 178] width 52 height 10
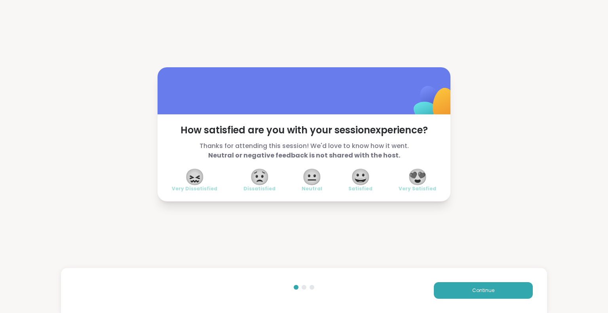
click at [423, 182] on span "😍" at bounding box center [418, 177] width 20 height 14
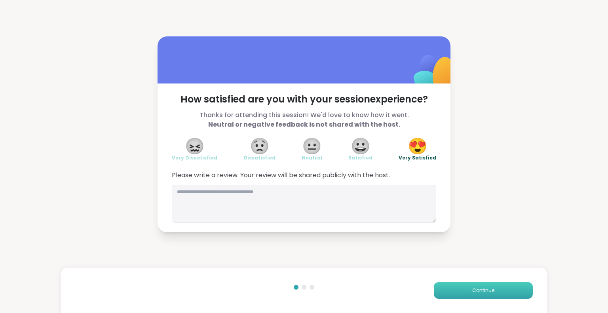
click at [458, 290] on button "Continue" at bounding box center [483, 290] width 99 height 17
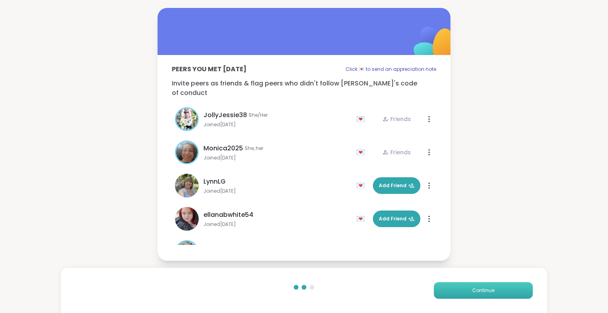
click at [458, 288] on button "Continue" at bounding box center [483, 290] width 99 height 17
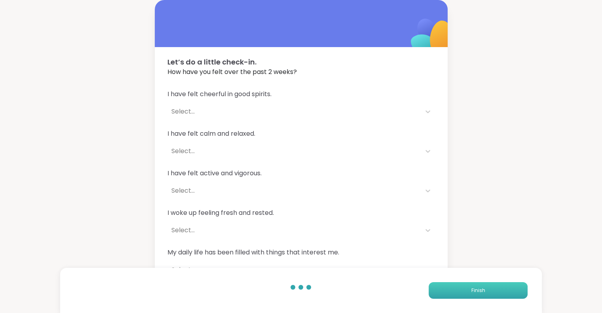
click at [458, 288] on button "Finish" at bounding box center [478, 290] width 99 height 17
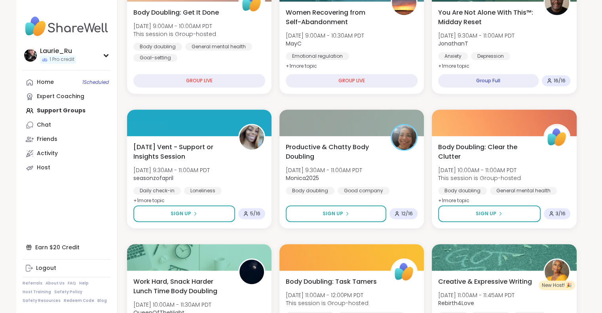
scroll to position [306, 0]
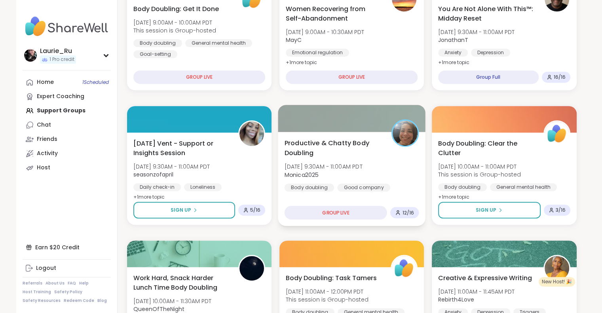
click at [350, 208] on div "GROUP LIVE" at bounding box center [335, 213] width 103 height 14
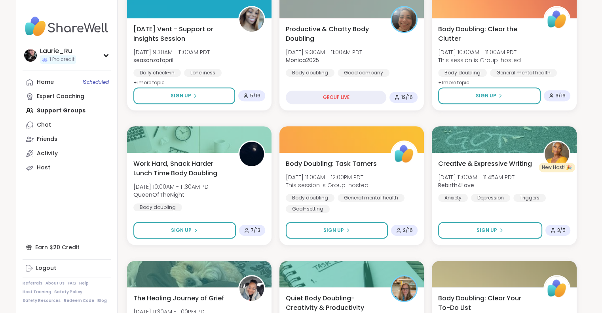
scroll to position [428, 0]
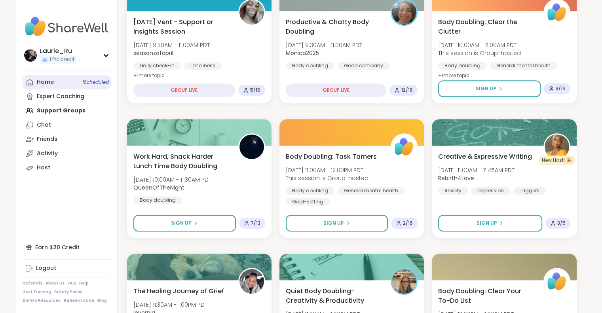
click at [105, 83] on span "1 Scheduled" at bounding box center [95, 82] width 27 height 6
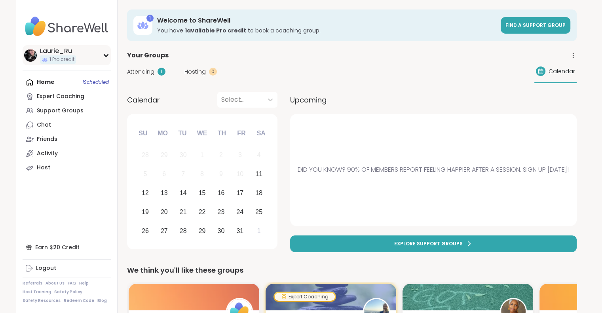
click at [105, 58] on div "Laurie_Ru 1 Pro credit" at bounding box center [67, 55] width 88 height 20
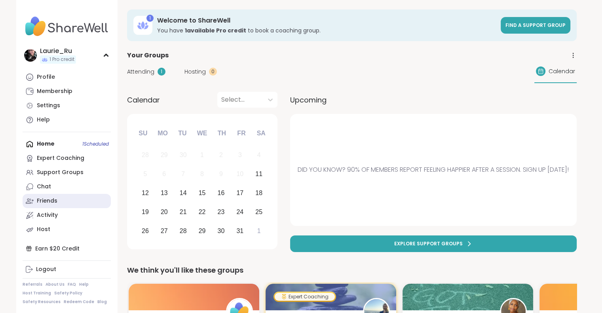
click at [49, 202] on div "Friends" at bounding box center [47, 201] width 21 height 8
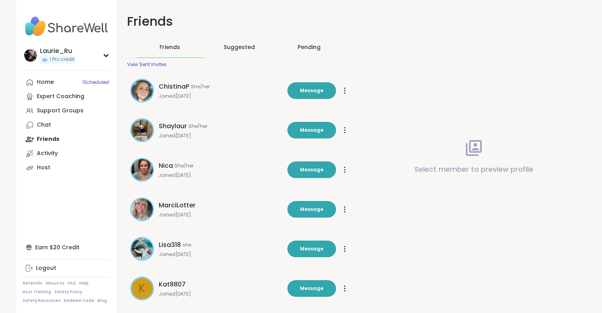
click at [314, 46] on div "Pending" at bounding box center [309, 47] width 23 height 8
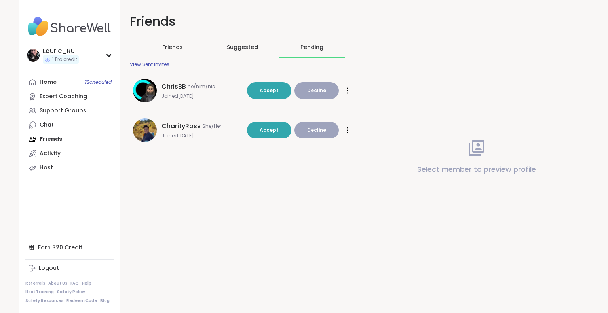
click at [244, 48] on span "Suggested" at bounding box center [242, 47] width 31 height 8
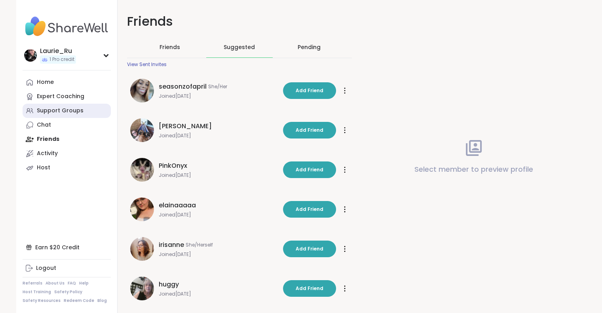
click at [65, 114] on div "Support Groups" at bounding box center [60, 111] width 47 height 8
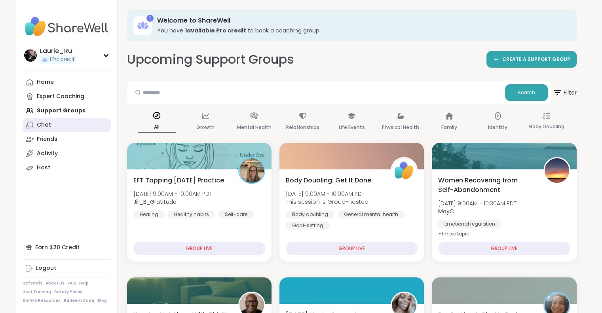
click at [55, 126] on link "Chat" at bounding box center [67, 125] width 88 height 14
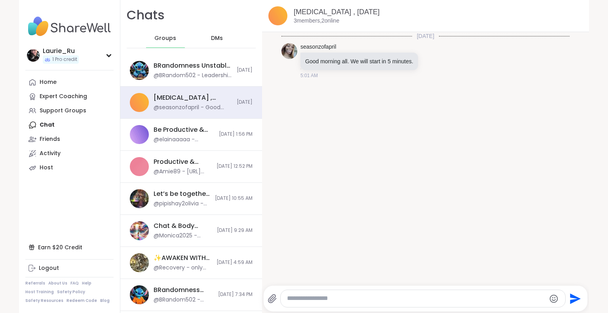
click at [213, 36] on span "DMs" at bounding box center [217, 38] width 12 height 8
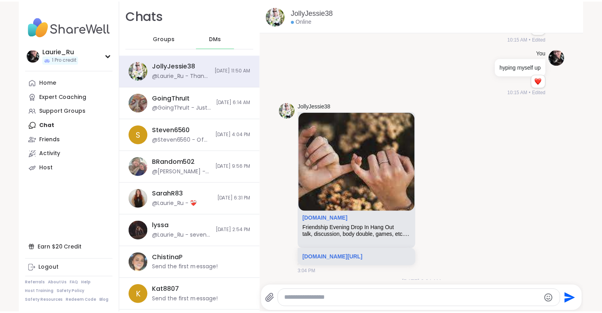
scroll to position [2369, 0]
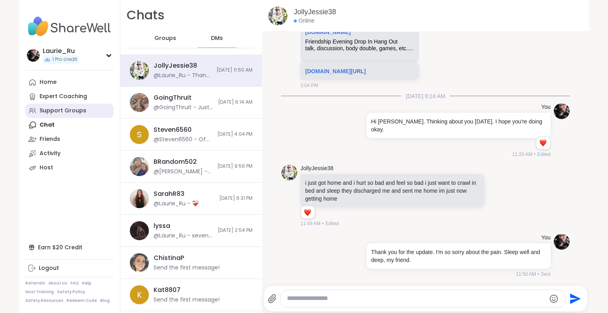
click at [65, 111] on div "Support Groups" at bounding box center [63, 111] width 47 height 8
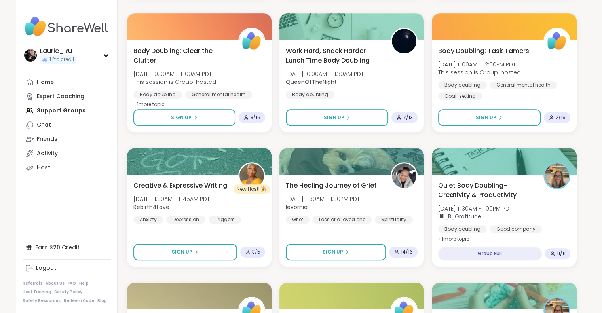
scroll to position [406, 0]
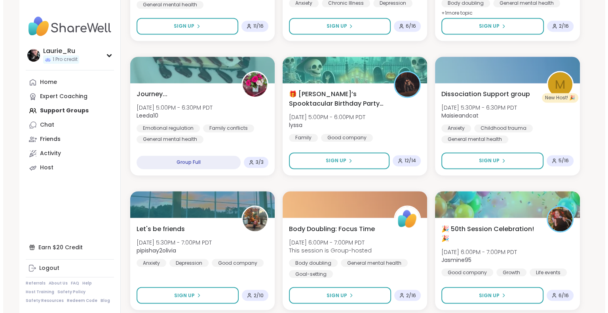
scroll to position [1314, 0]
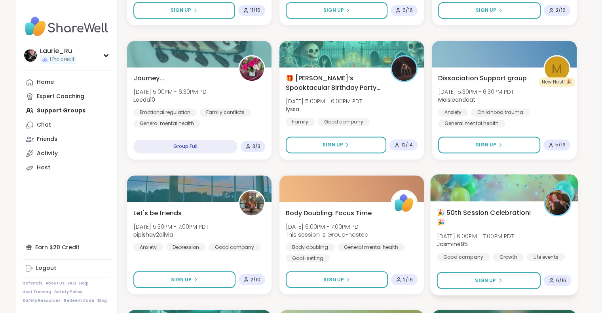
click at [508, 238] on span "Sat, Oct 11 | 6:00PM - 7:00PM PDT" at bounding box center [475, 236] width 77 height 8
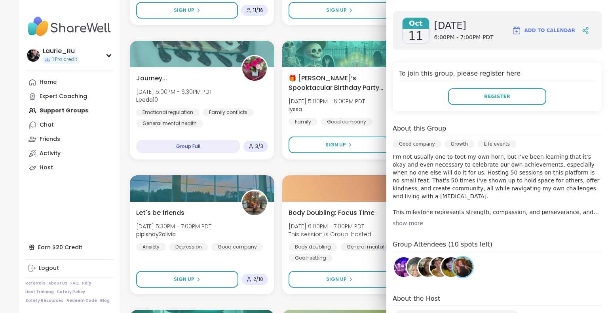
scroll to position [121, 0]
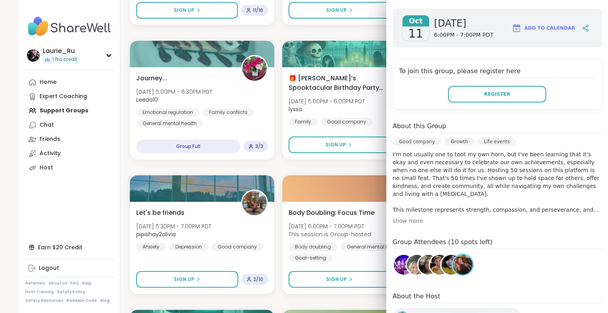
click at [401, 200] on div "About this Group Good company Growth Life events I'm not usually one to toot my…" at bounding box center [497, 173] width 209 height 103
click at [396, 217] on div "show more" at bounding box center [497, 221] width 209 height 8
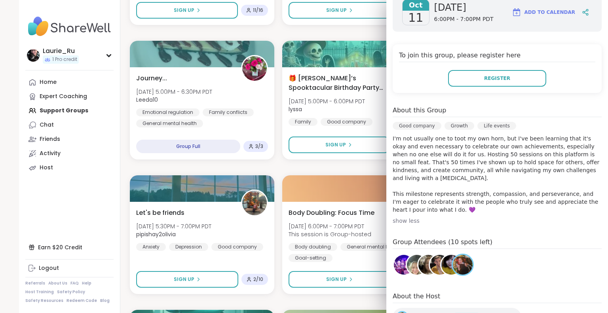
scroll to position [153, 0]
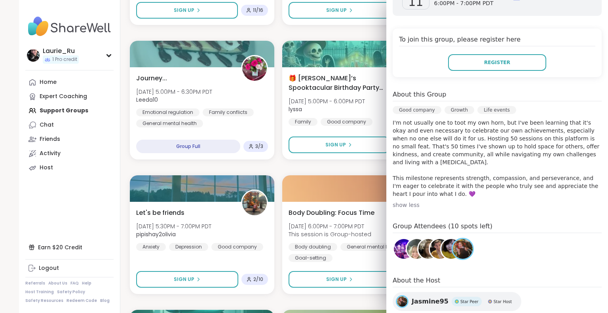
click at [407, 241] on img at bounding box center [417, 249] width 20 height 20
click at [418, 239] on img at bounding box center [428, 249] width 20 height 20
click at [441, 241] on img at bounding box center [451, 249] width 20 height 20
click at [394, 239] on img at bounding box center [404, 249] width 20 height 20
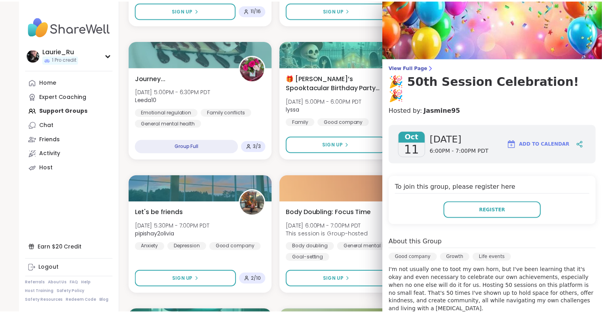
scroll to position [0, 0]
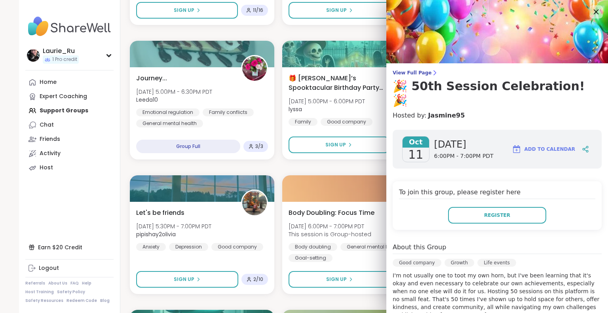
click at [591, 9] on icon at bounding box center [596, 12] width 10 height 10
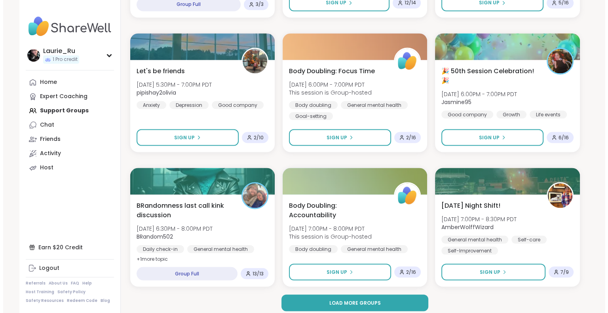
scroll to position [1456, 0]
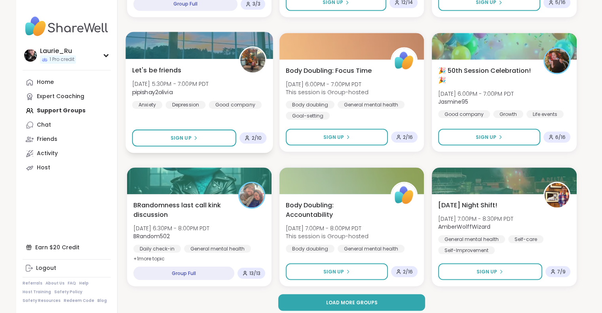
click at [200, 80] on span "Sat, Oct 11 | 5:30PM - 7:00PM PDT" at bounding box center [170, 84] width 77 height 8
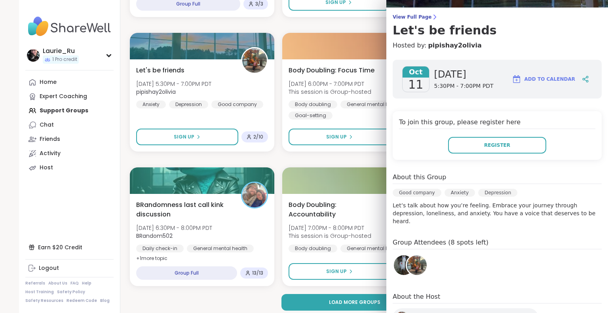
scroll to position [63, 0]
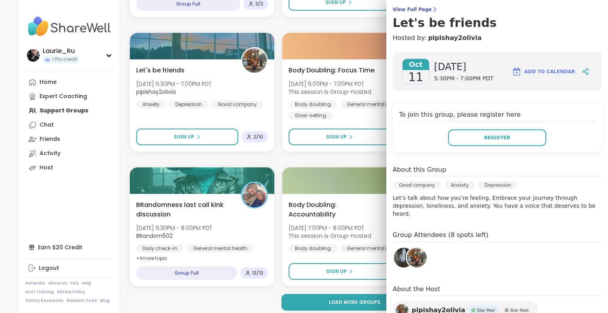
click at [394, 251] on img at bounding box center [404, 258] width 20 height 20
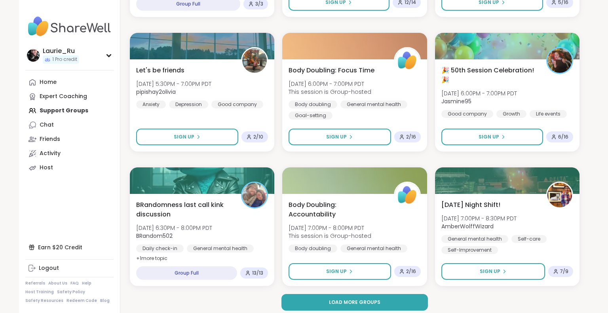
click at [242, 308] on div "Load more groups" at bounding box center [355, 302] width 450 height 17
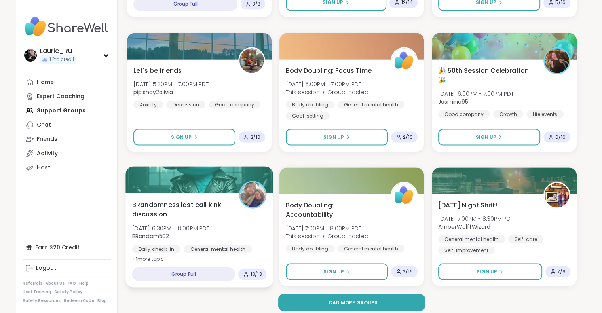
click at [185, 236] on span "BRandom502" at bounding box center [171, 236] width 78 height 8
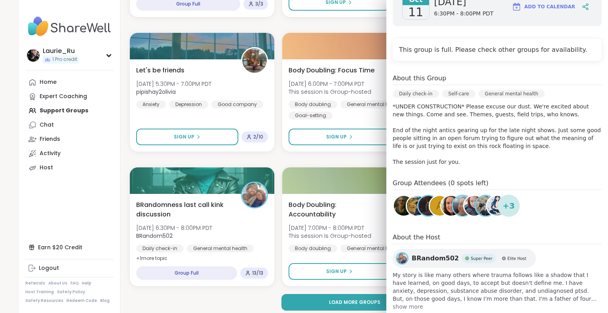
scroll to position [158, 0]
